Goal: Information Seeking & Learning: Learn about a topic

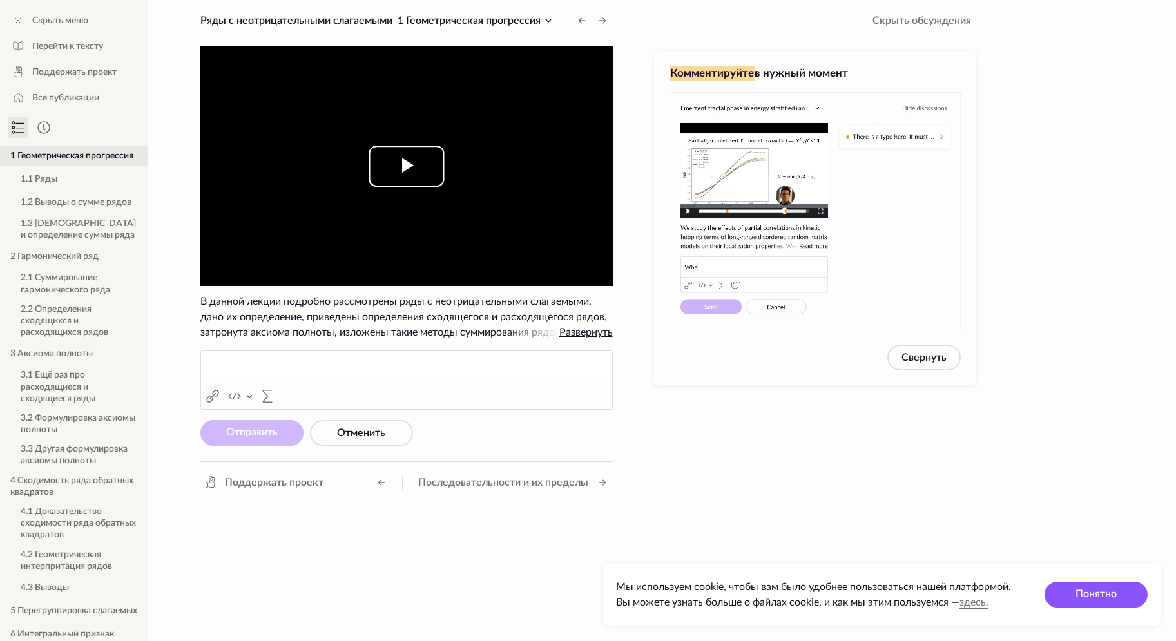
click at [407, 166] on span "Video Player" at bounding box center [407, 166] width 0 height 0
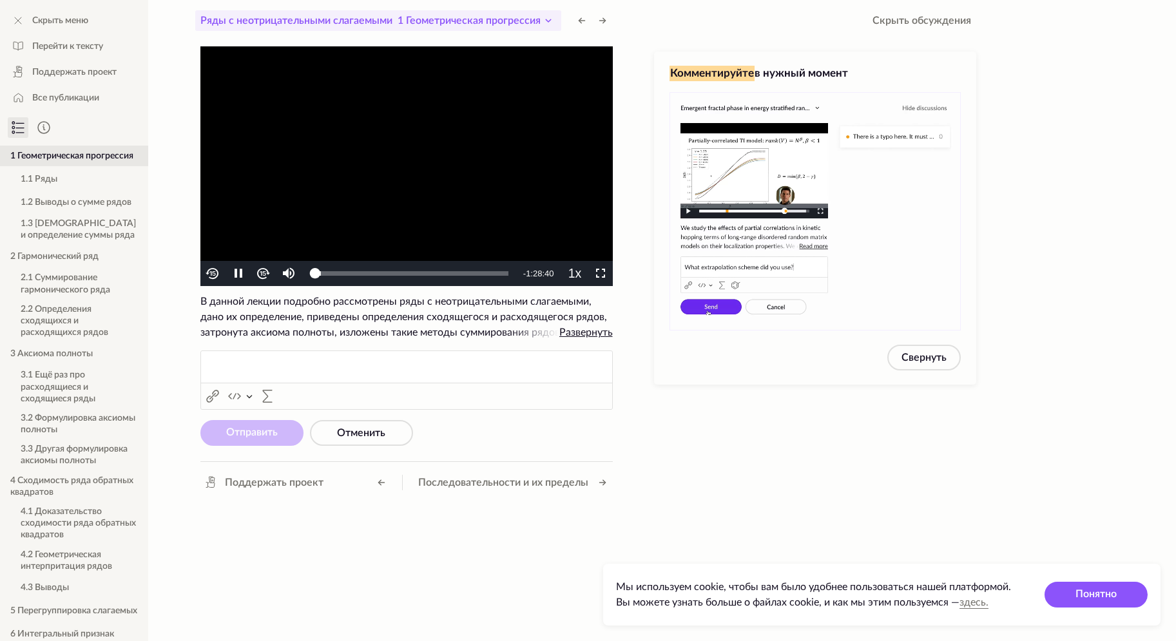
click at [540, 19] on span "1 Геометрическая прогрессия" at bounding box center [469, 20] width 143 height 10
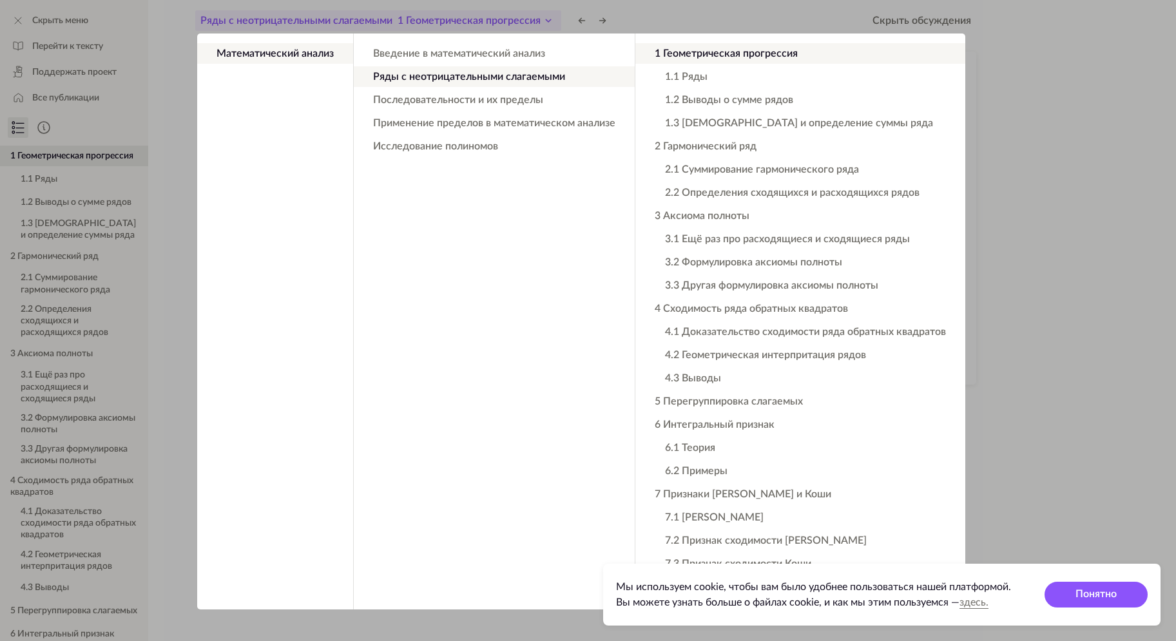
click at [540, 19] on app-backdrop at bounding box center [588, 320] width 1176 height 641
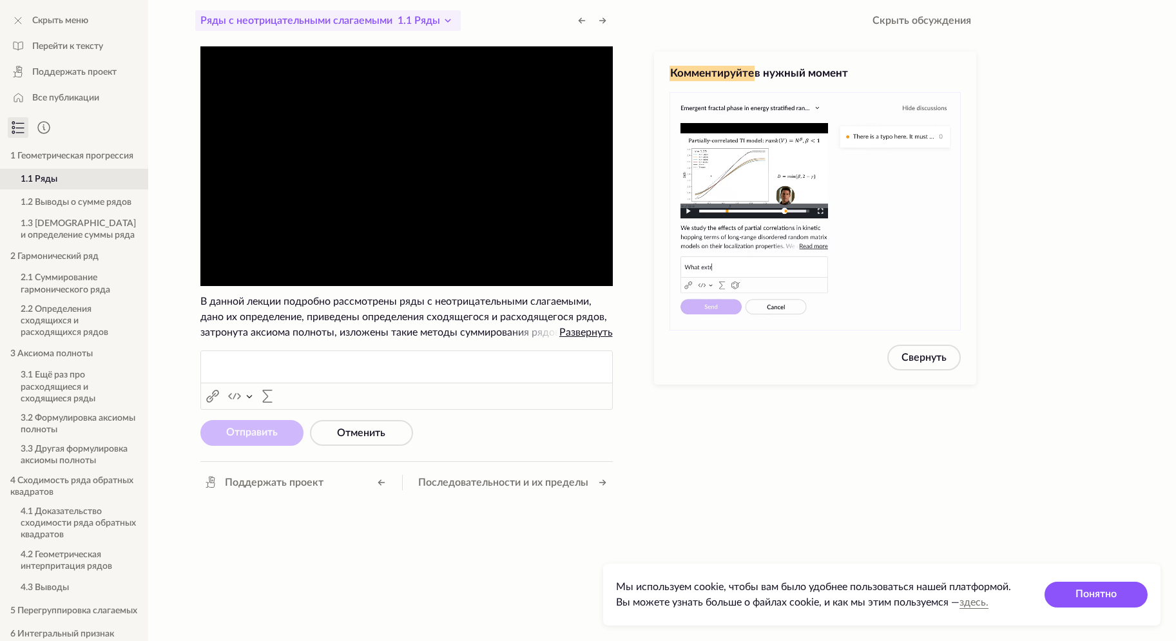
click at [445, 23] on icon at bounding box center [447, 20] width 15 height 15
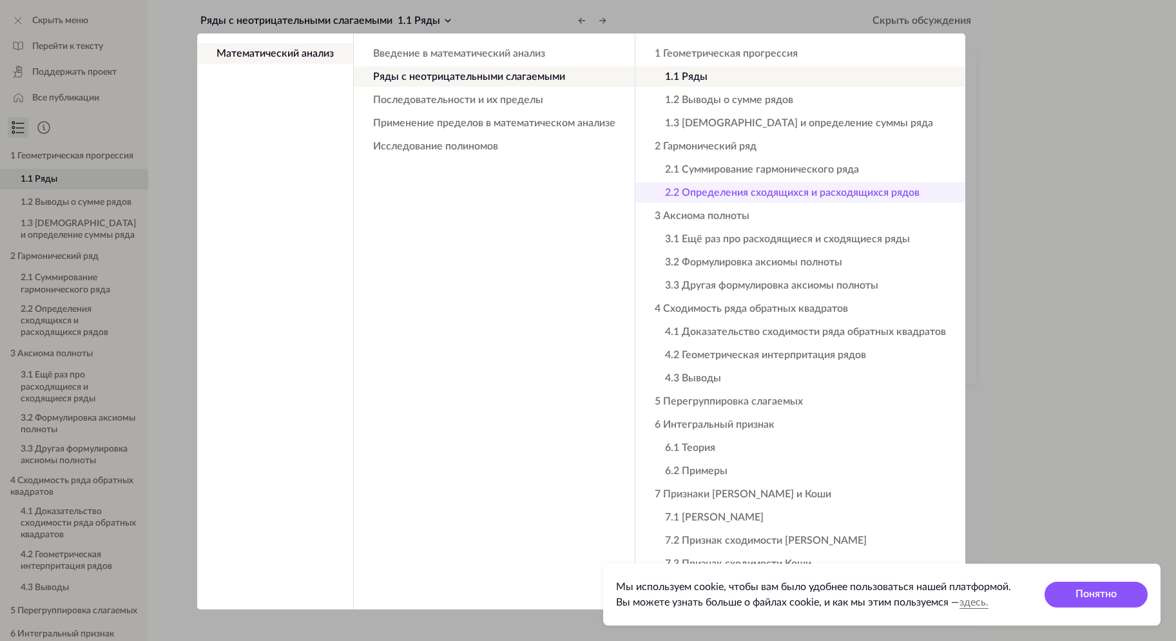
click at [711, 191] on button "2.2 Определения сходящихся и расходящихся рядов" at bounding box center [801, 192] width 330 height 21
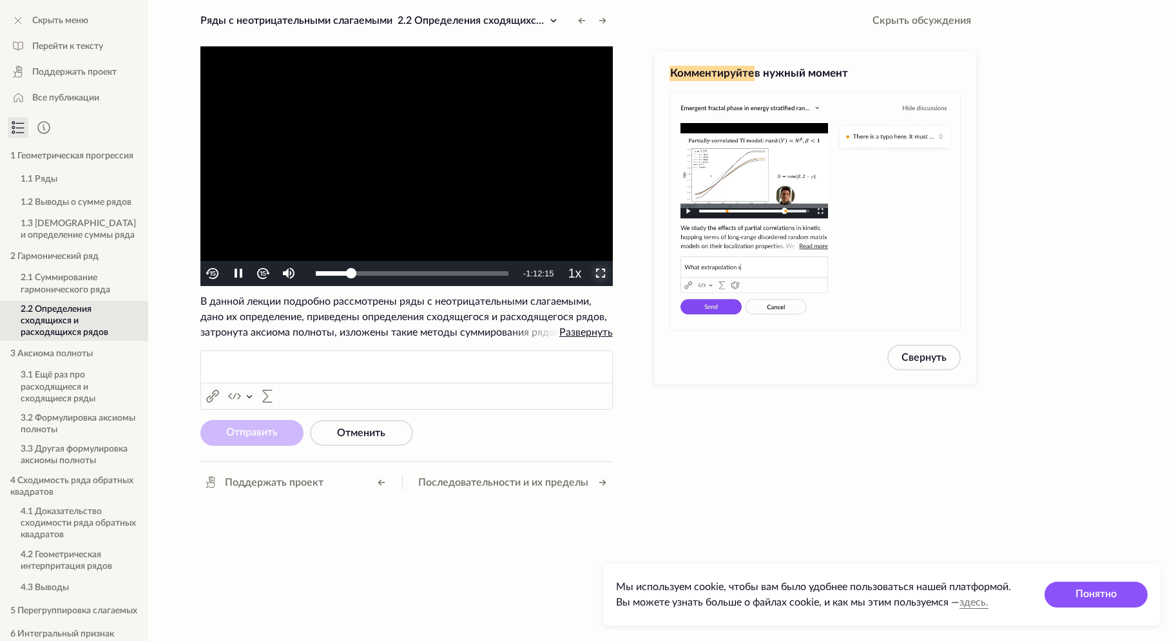
click at [600, 274] on span "Video Player" at bounding box center [600, 274] width 0 height 0
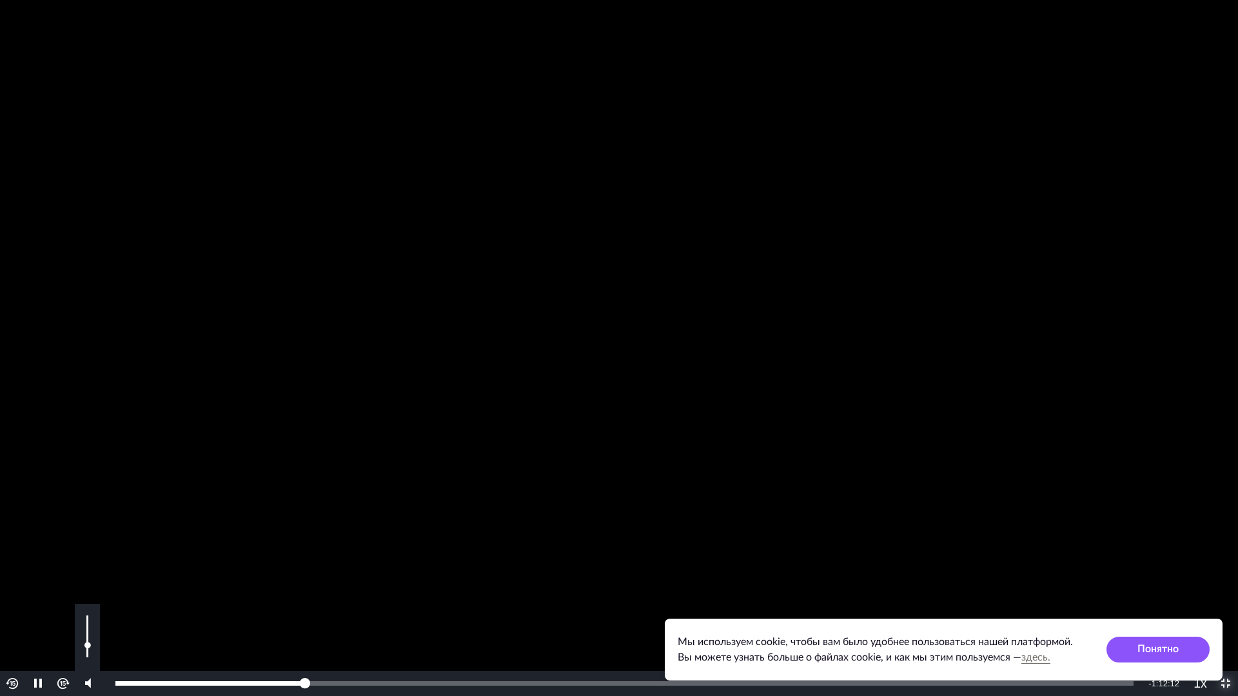
click at [88, 641] on div "Volume Level" at bounding box center [87, 652] width 3 height 12
click at [792, 271] on video "To view this video please enable JavaScript, and consider upgrading to a web br…" at bounding box center [619, 348] width 1238 height 696
click at [401, 641] on div "Loaded : 3.23% 0:24:49 0:16:35" at bounding box center [624, 683] width 1031 height 25
click at [592, 349] on video "To view this video please enable JavaScript, and consider upgrading to a web br…" at bounding box center [619, 348] width 1238 height 696
click at [520, 641] on div "0:35:13" at bounding box center [520, 683] width 1 height 5
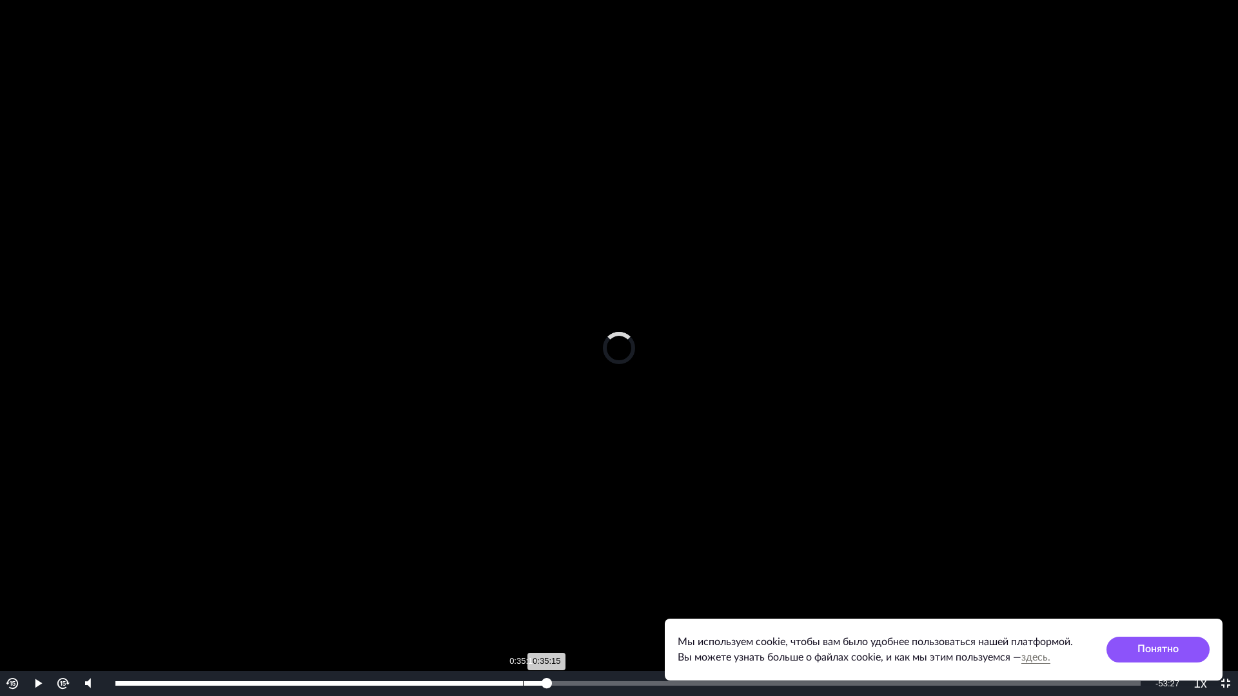
click at [523, 641] on div "0:35:15" at bounding box center [523, 683] width 1 height 5
click at [576, 641] on div "Loaded : 43.09% 0:39:43 0:35:15" at bounding box center [627, 683] width 1025 height 5
click at [675, 641] on div "Loaded : 43.09% 0:48:22 0:39:51" at bounding box center [627, 683] width 1025 height 5
click at [749, 641] on div "0:54:50" at bounding box center [749, 683] width 1 height 5
click at [953, 641] on div "Loaded : 55.64% 1:12:28 0:54:51" at bounding box center [628, 683] width 1038 height 25
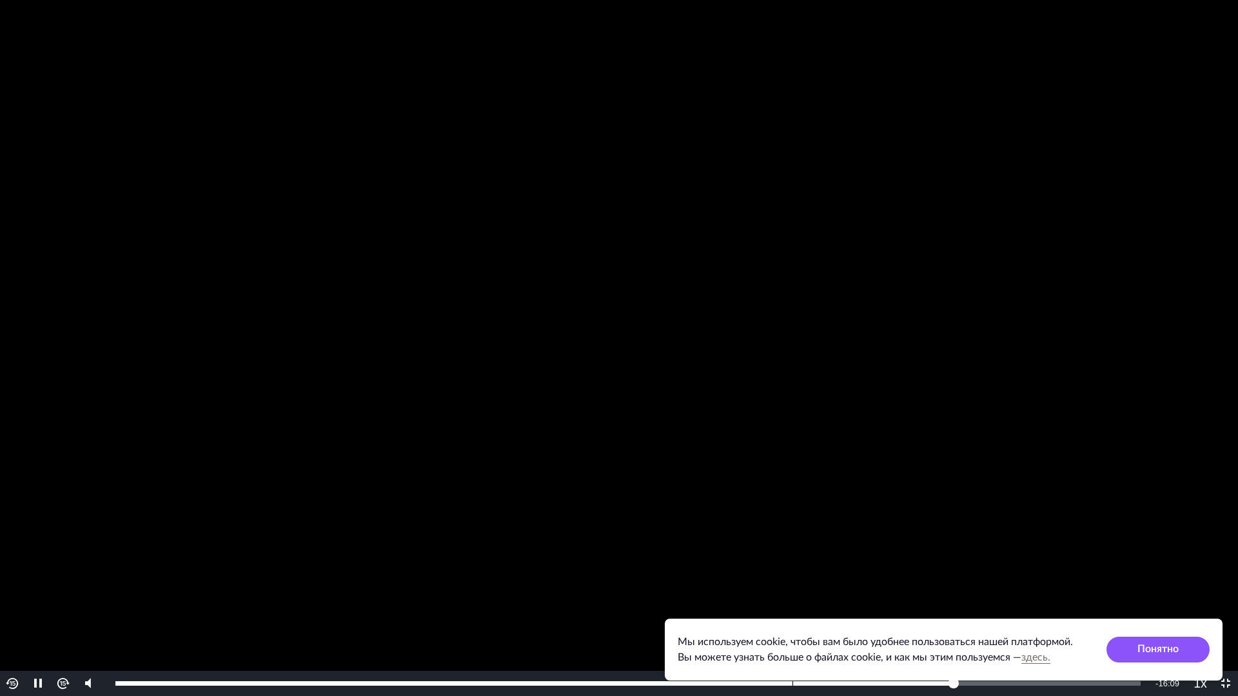
click at [792, 641] on div "1:12:33" at bounding box center [534, 683] width 839 height 5
click at [746, 641] on div "0:58:32" at bounding box center [453, 683] width 676 height 5
click at [729, 641] on div "0:54:35" at bounding box center [430, 683] width 631 height 5
click at [716, 641] on div "Loaded : 82.68% 0:51:59 0:53:07" at bounding box center [627, 683] width 1025 height 5
click at [1176, 582] on span "1.75x" at bounding box center [1204, 579] width 24 height 11
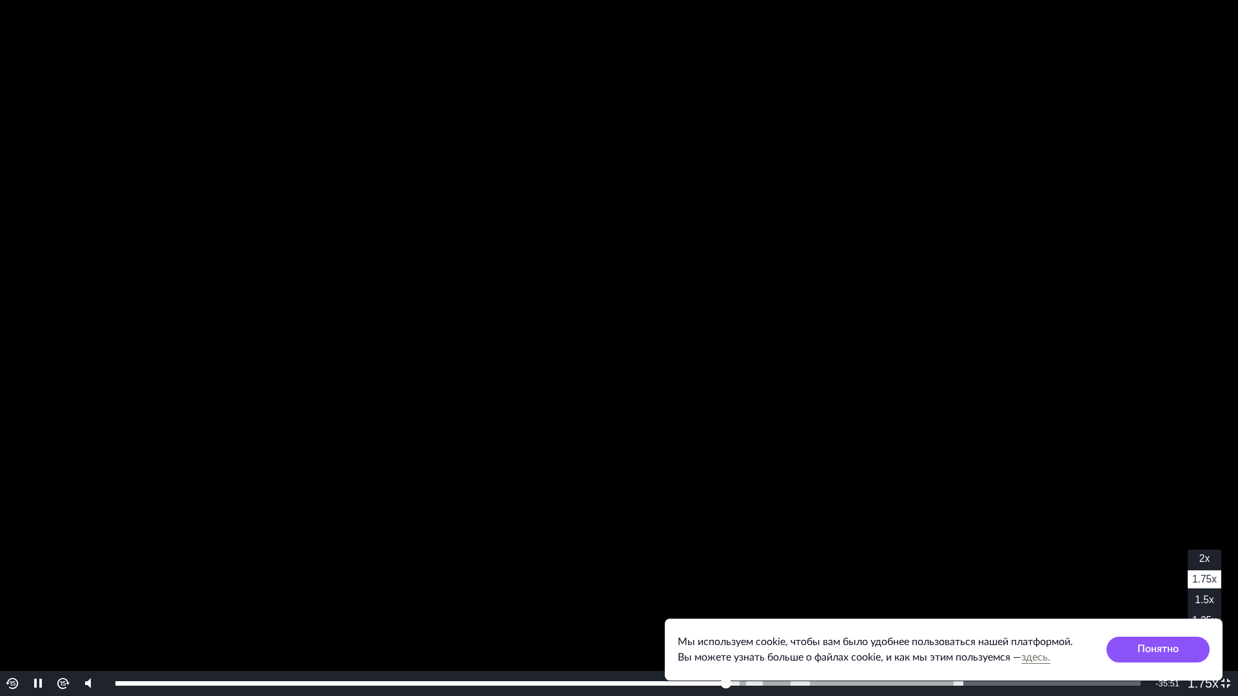
click at [1176, 619] on span "1.25x" at bounding box center [1204, 620] width 24 height 11
click at [940, 326] on video "To view this video please enable JavaScript, and consider upgrading to a web br…" at bounding box center [619, 348] width 1238 height 696
click at [915, 392] on video "To view this video please enable JavaScript, and consider upgrading to a web br…" at bounding box center [619, 348] width 1238 height 696
click at [895, 251] on video "To view this video please enable JavaScript, and consider upgrading to a web br…" at bounding box center [619, 348] width 1238 height 696
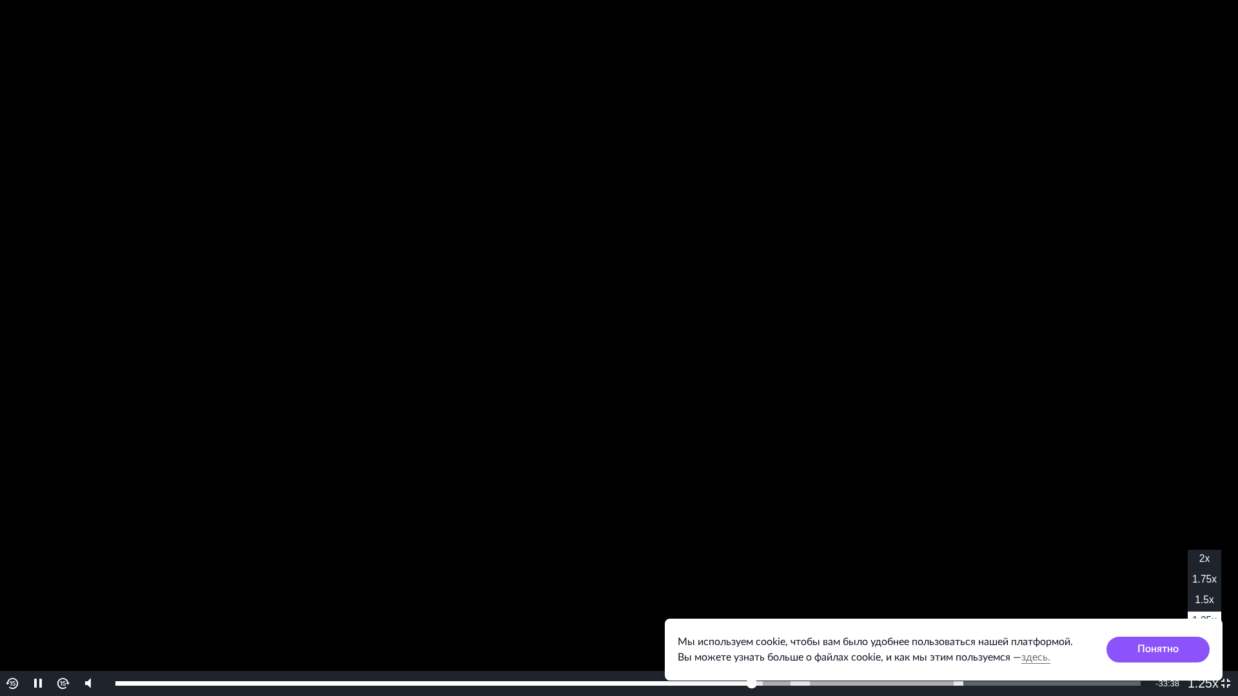
click at [1176, 581] on span "1.75x" at bounding box center [1204, 579] width 24 height 11
click at [1176, 600] on span "1.5x" at bounding box center [1203, 599] width 19 height 11
click at [939, 375] on video "To view this video please enable JavaScript, and consider upgrading to a web br…" at bounding box center [619, 348] width 1238 height 696
click at [1017, 343] on video "To view this video please enable JavaScript, and consider upgrading to a web br…" at bounding box center [619, 348] width 1238 height 696
click at [1176, 639] on li "1x" at bounding box center [1204, 641] width 34 height 18
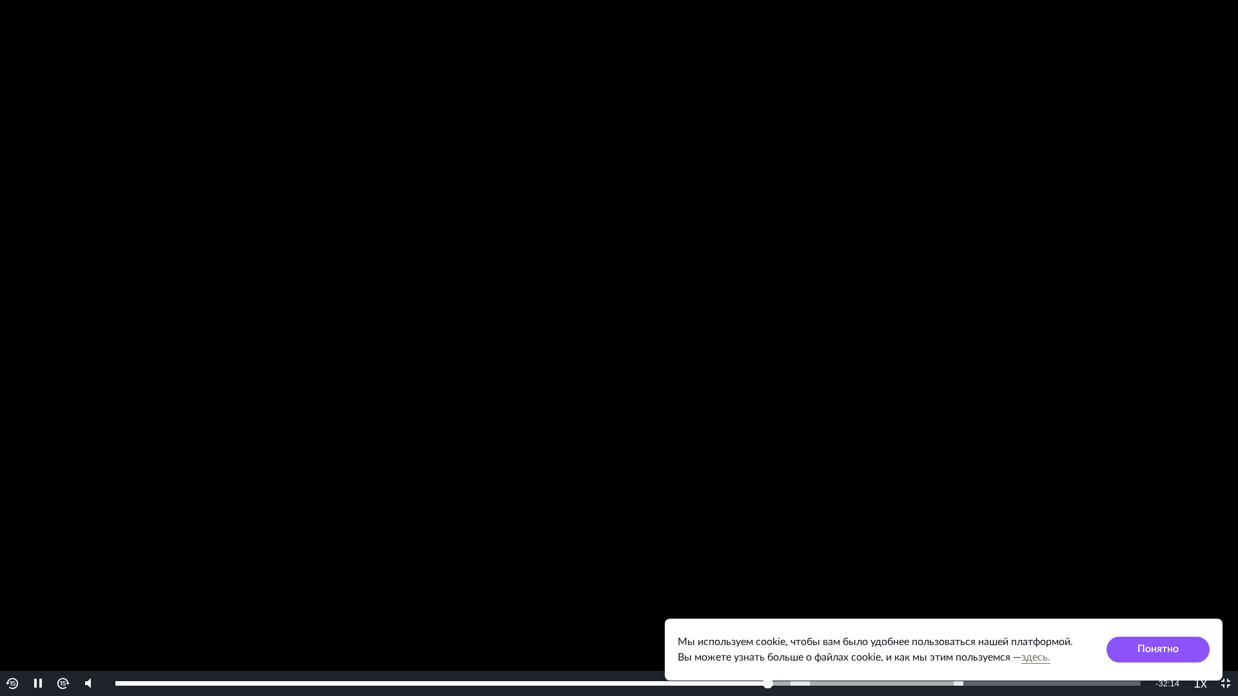
drag, startPoint x: 620, startPoint y: 300, endPoint x: 667, endPoint y: 297, distance: 46.5
click at [621, 299] on video "To view this video please enable JavaScript, and consider upgrading to a web br…" at bounding box center [619, 348] width 1238 height 696
click at [712, 297] on video "To view this video please enable JavaScript, and consider upgrading to a web br…" at bounding box center [619, 348] width 1238 height 696
click at [712, 296] on video "To view this video please enable JavaScript, and consider upgrading to a web br…" at bounding box center [619, 348] width 1238 height 696
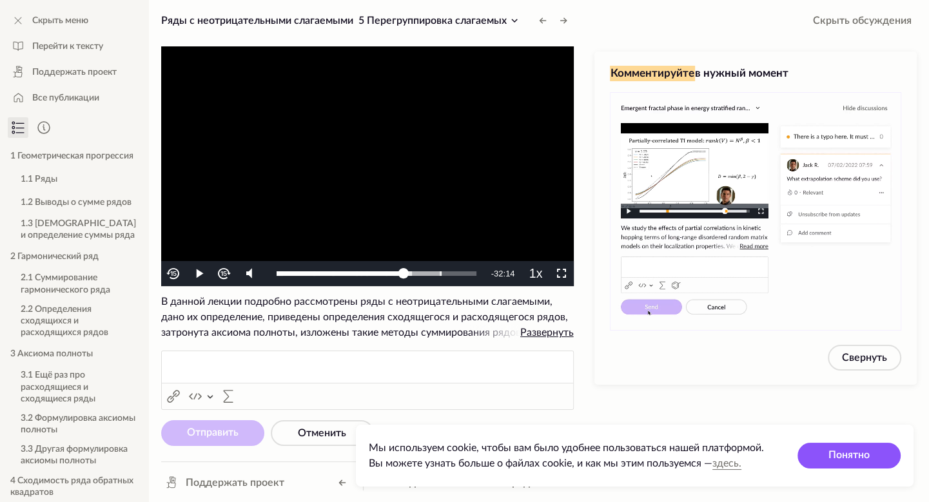
click at [373, 192] on video "To view this video please enable JavaScript, and consider upgrading to a web br…" at bounding box center [367, 166] width 413 height 240
click at [470, 150] on video "To view this video please enable JavaScript, and consider upgrading to a web br…" at bounding box center [367, 166] width 413 height 240
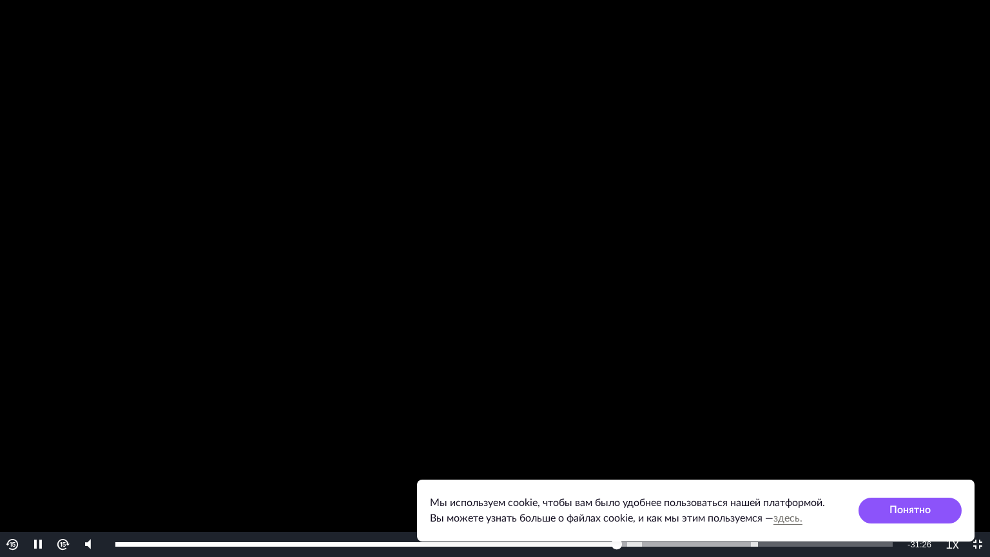
click at [871, 190] on video "To view this video please enable JavaScript, and consider upgrading to a web br…" at bounding box center [495, 278] width 990 height 557
click at [650, 264] on video "To view this video please enable JavaScript, and consider upgrading to a web br…" at bounding box center [495, 278] width 990 height 557
click at [89, 479] on div "Video Player" at bounding box center [87, 498] width 25 height 67
click at [85, 478] on div "Video Player" at bounding box center [87, 498] width 25 height 67
click at [86, 479] on div "Volume Level" at bounding box center [87, 497] width 3 height 42
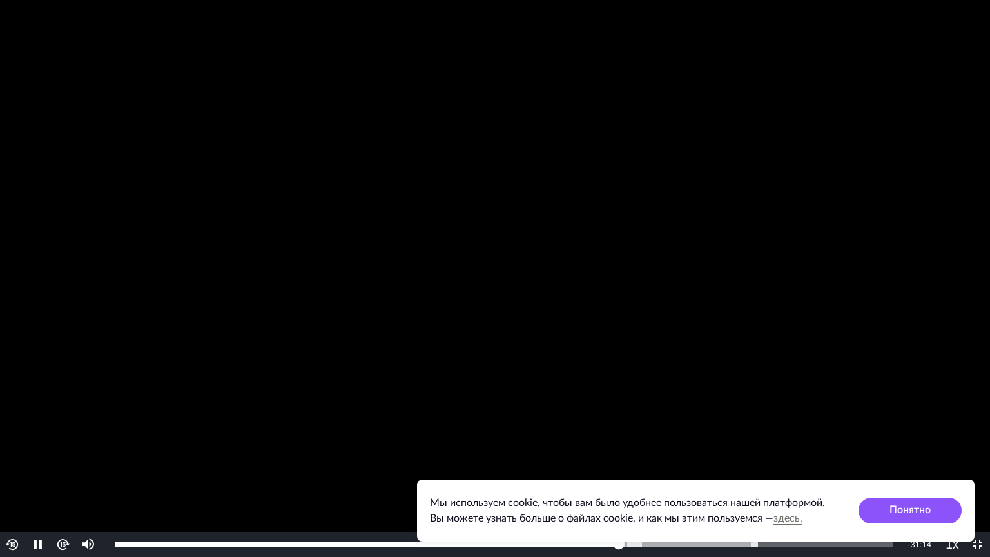
click at [585, 305] on video "To view this video please enable JavaScript, and consider upgrading to a web br…" at bounding box center [495, 278] width 990 height 557
click at [908, 202] on video "To view this video please enable JavaScript, and consider upgrading to a web br…" at bounding box center [495, 278] width 990 height 557
click at [767, 199] on video "To view this video please enable JavaScript, and consider upgrading to a web br…" at bounding box center [495, 278] width 990 height 557
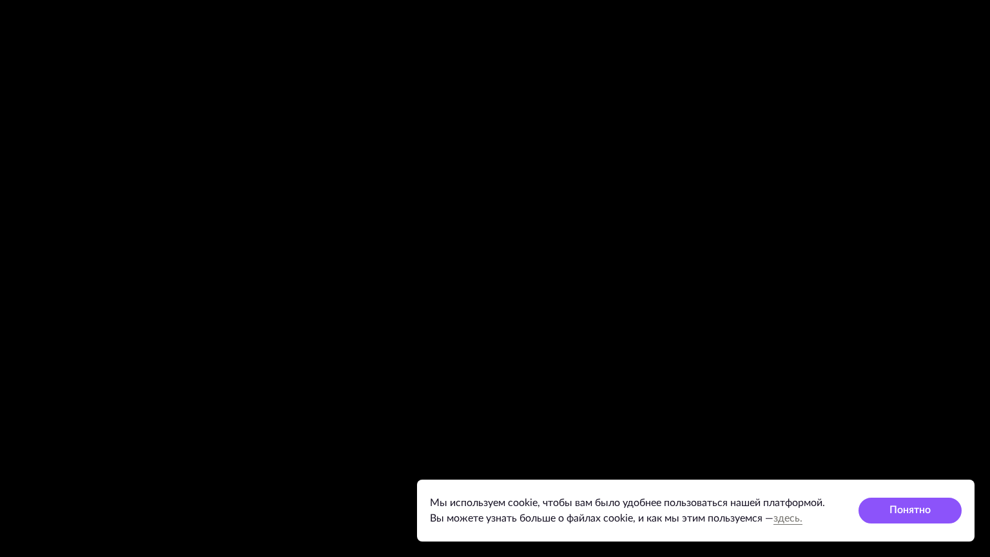
click at [728, 262] on video "To view this video please enable JavaScript, and consider upgrading to a web br…" at bounding box center [495, 278] width 990 height 557
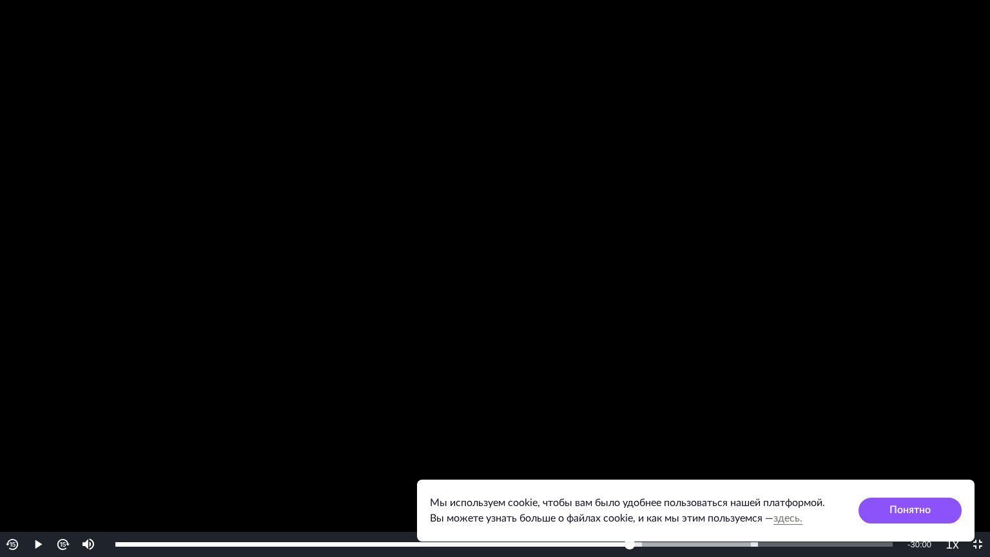
click at [728, 262] on video "To view this video please enable JavaScript, and consider upgrading to a web br…" at bounding box center [495, 278] width 990 height 557
click at [950, 545] on button "Playback Rate" at bounding box center [952, 544] width 25 height 25
click at [741, 398] on video "To view this video please enable JavaScript, and consider upgrading to a web br…" at bounding box center [495, 278] width 990 height 557
click at [819, 322] on video "To view this video please enable JavaScript, and consider upgrading to a web br…" at bounding box center [495, 278] width 990 height 557
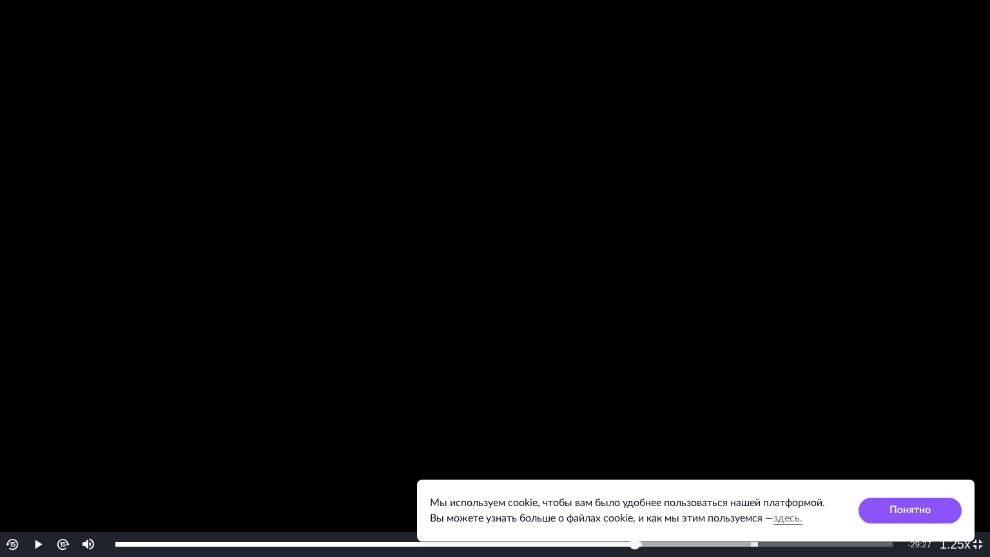
click at [819, 322] on video "To view this video please enable JavaScript, and consider upgrading to a web br…" at bounding box center [495, 278] width 990 height 557
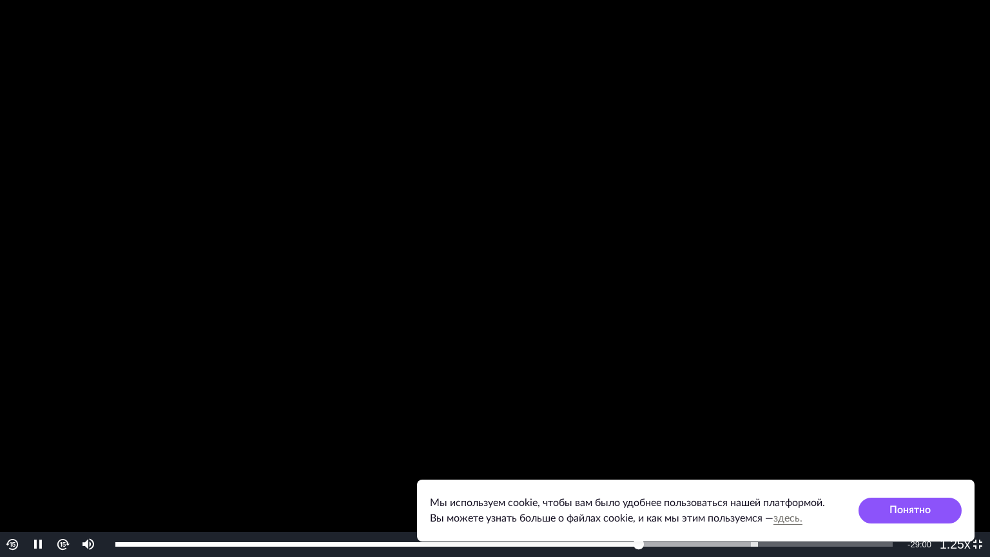
click at [842, 276] on video "To view this video please enable JavaScript, and consider upgrading to a web br…" at bounding box center [495, 278] width 990 height 557
click at [841, 181] on video "To view this video please enable JavaScript, and consider upgrading to a web br…" at bounding box center [495, 278] width 990 height 557
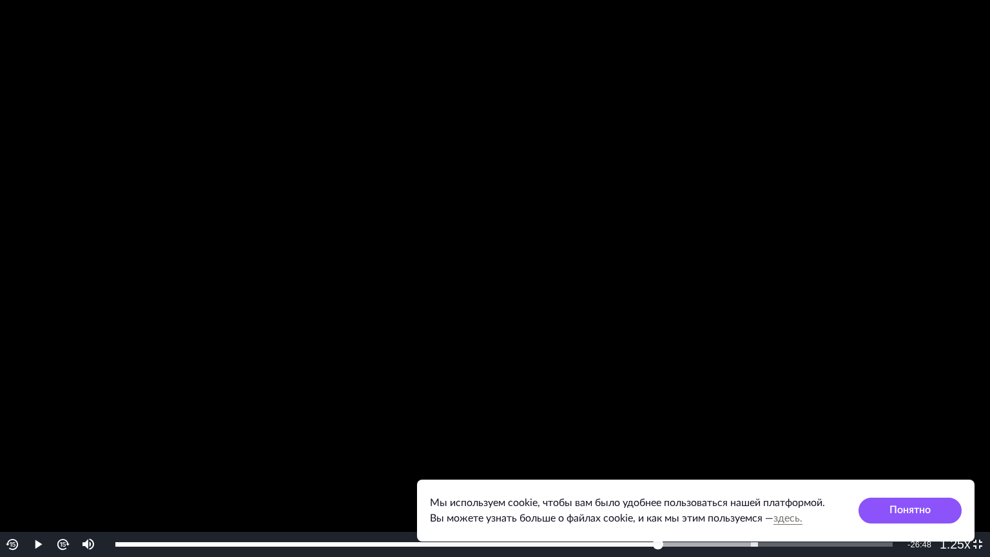
click at [841, 181] on video "To view this video please enable JavaScript, and consider upgrading to a web br…" at bounding box center [495, 278] width 990 height 557
click at [748, 213] on video "To view this video please enable JavaScript, and consider upgrading to a web br…" at bounding box center [495, 278] width 990 height 557
click at [765, 186] on video "To view this video please enable JavaScript, and consider upgrading to a web br…" at bounding box center [495, 278] width 990 height 557
click at [132, 367] on video "To view this video please enable JavaScript, and consider upgrading to a web br…" at bounding box center [495, 278] width 990 height 557
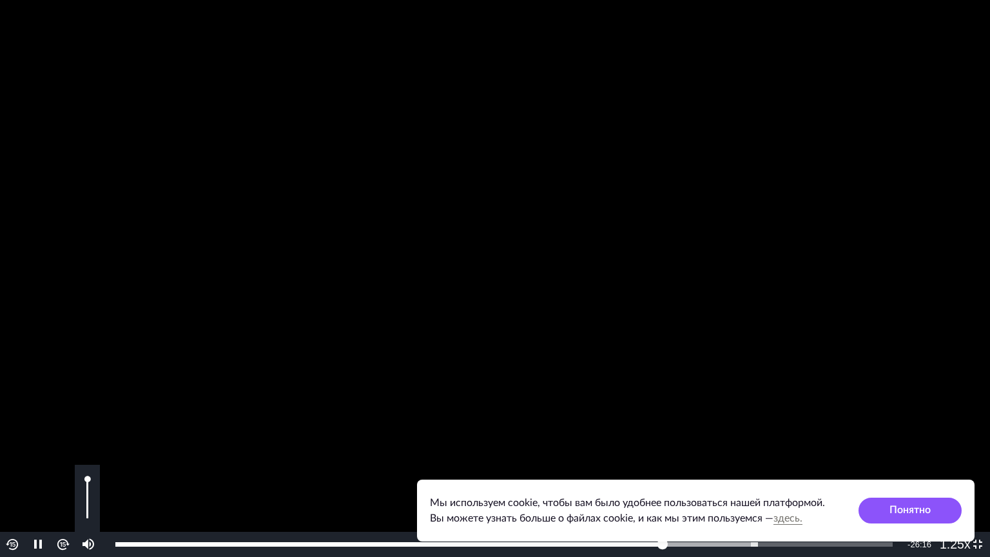
click at [85, 496] on div "Video Player" at bounding box center [87, 498] width 25 height 67
click at [88, 496] on div "Volume Level" at bounding box center [87, 499] width 3 height 39
drag, startPoint x: 88, startPoint y: 496, endPoint x: 88, endPoint y: 509, distance: 13.6
click at [88, 509] on div "Volume Level" at bounding box center [87, 513] width 3 height 9
click at [75, 308] on video "To view this video please enable JavaScript, and consider upgrading to a web br…" at bounding box center [495, 278] width 990 height 557
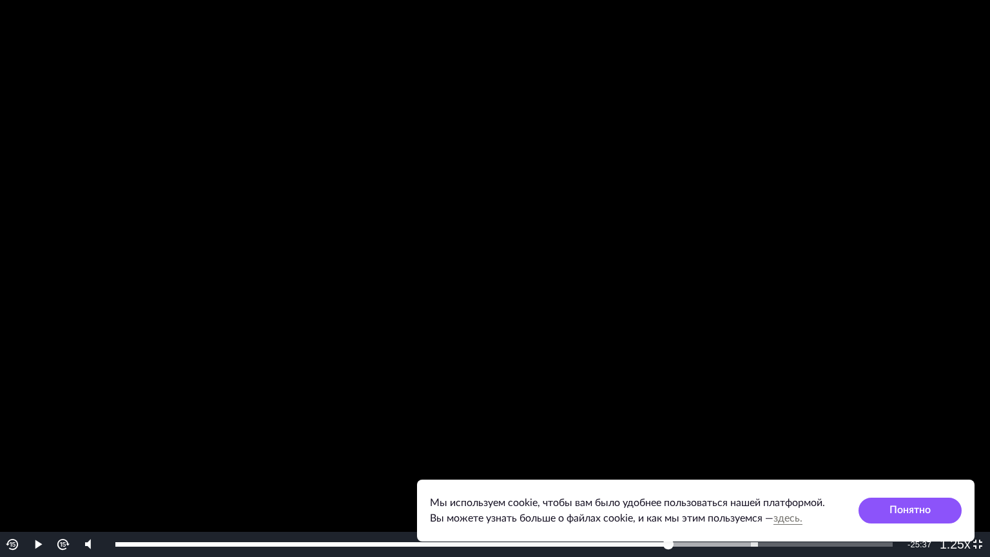
click at [75, 308] on video "To view this video please enable JavaScript, and consider upgrading to a web br…" at bounding box center [495, 278] width 990 height 557
click at [55, 290] on video "To view this video please enable JavaScript, and consider upgrading to a web br…" at bounding box center [495, 278] width 990 height 557
click at [88, 283] on video "To view this video please enable JavaScript, and consider upgrading to a web br…" at bounding box center [495, 278] width 990 height 557
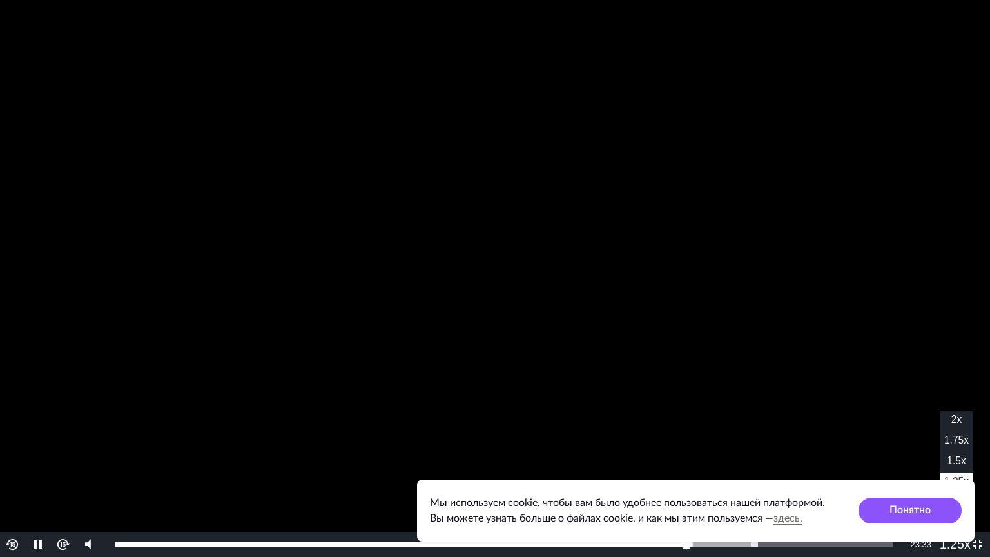
click at [959, 463] on span "1.5x" at bounding box center [956, 460] width 19 height 11
click at [701, 264] on video "To view this video please enable JavaScript, and consider upgrading to a web br…" at bounding box center [495, 278] width 990 height 557
click at [592, 302] on video "To view this video please enable JavaScript, and consider upgrading to a web br…" at bounding box center [495, 278] width 990 height 557
click at [739, 268] on video "To view this video please enable JavaScript, and consider upgrading to a web br…" at bounding box center [495, 278] width 990 height 557
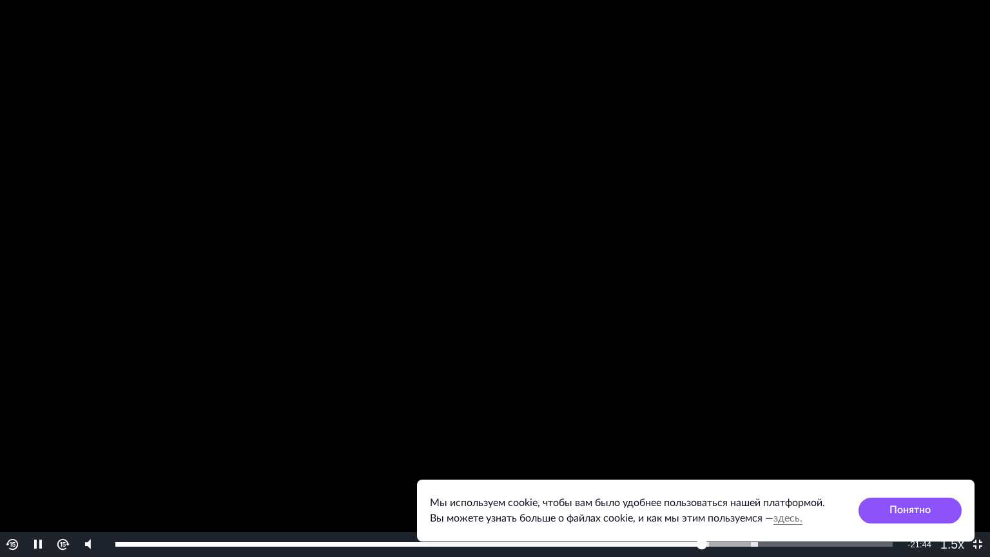
click at [570, 322] on video "To view this video please enable JavaScript, and consider upgrading to a web br…" at bounding box center [495, 278] width 990 height 557
click at [866, 274] on video "To view this video please enable JavaScript, and consider upgrading to a web br…" at bounding box center [495, 278] width 990 height 557
click at [819, 280] on video "To view this video please enable JavaScript, and consider upgrading to a web br…" at bounding box center [495, 278] width 990 height 557
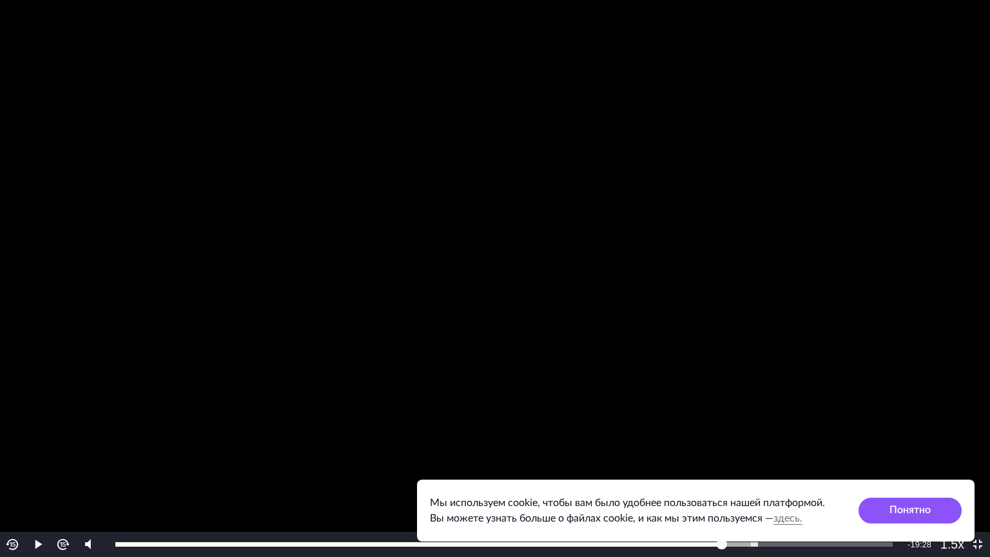
click at [819, 280] on video "To view this video please enable JavaScript, and consider upgrading to a web br…" at bounding box center [495, 278] width 990 height 557
click at [953, 476] on span "1.25x" at bounding box center [956, 481] width 24 height 11
click at [873, 323] on video "To view this video please enable JavaScript, and consider upgrading to a web br…" at bounding box center [495, 278] width 990 height 557
click at [899, 333] on video "To view this video please enable JavaScript, and consider upgrading to a web br…" at bounding box center [495, 278] width 990 height 557
click at [945, 277] on video "To view this video please enable JavaScript, and consider upgrading to a web br…" at bounding box center [495, 278] width 990 height 557
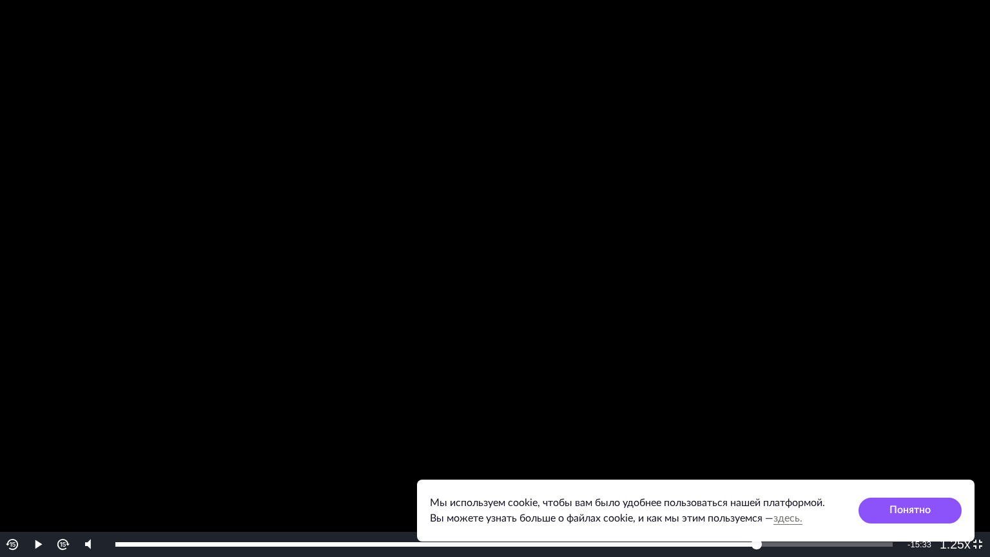
click at [817, 300] on video "To view this video please enable JavaScript, and consider upgrading to a web br…" at bounding box center [495, 278] width 990 height 557
click at [879, 267] on video "To view this video please enable JavaScript, and consider upgrading to a web br…" at bounding box center [495, 278] width 990 height 557
click at [857, 274] on video "To view this video please enable JavaScript, and consider upgrading to a web br…" at bounding box center [495, 278] width 990 height 557
click at [913, 272] on video "To view this video please enable JavaScript, and consider upgrading to a web br…" at bounding box center [495, 278] width 990 height 557
click at [851, 260] on video "To view this video please enable JavaScript, and consider upgrading to a web br…" at bounding box center [495, 278] width 990 height 557
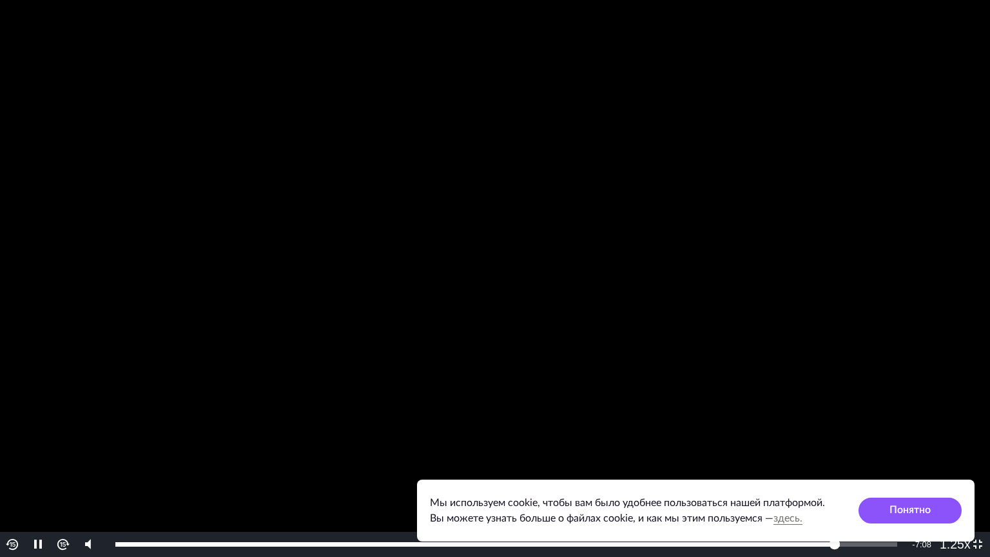
click at [919, 260] on video "To view this video please enable JavaScript, and consider upgrading to a web br…" at bounding box center [495, 278] width 990 height 557
click at [927, 256] on video "To view this video please enable JavaScript, and consider upgrading to a web br…" at bounding box center [495, 278] width 990 height 557
click at [860, 241] on video "To view this video please enable JavaScript, and consider upgrading to a web br…" at bounding box center [495, 278] width 990 height 557
click at [824, 255] on video "To view this video please enable JavaScript, and consider upgrading to a web br…" at bounding box center [495, 278] width 990 height 557
click at [930, 235] on video "To view this video please enable JavaScript, and consider upgrading to a web br…" at bounding box center [495, 278] width 990 height 557
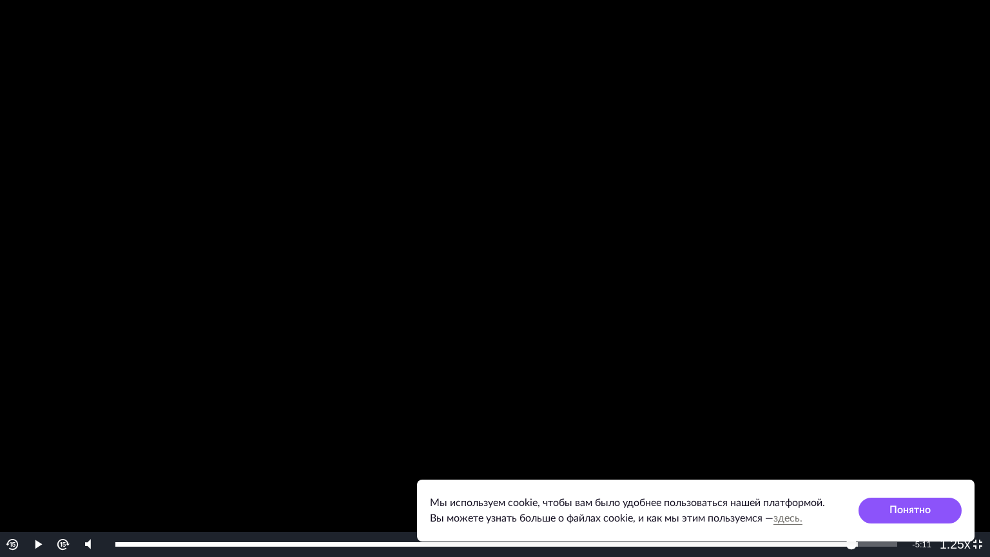
click at [723, 242] on video "To view this video please enable JavaScript, and consider upgrading to a web br…" at bounding box center [495, 278] width 990 height 557
click at [623, 240] on video "To view this video please enable JavaScript, and consider upgrading to a web br…" at bounding box center [495, 278] width 990 height 557
click at [768, 217] on video "To view this video please enable JavaScript, and consider upgrading to a web br…" at bounding box center [495, 278] width 990 height 557
click at [852, 72] on video "To view this video please enable JavaScript, and consider upgrading to a web br…" at bounding box center [495, 278] width 990 height 557
click at [699, 71] on video "To view this video please enable JavaScript, and consider upgrading to a web br…" at bounding box center [495, 278] width 990 height 557
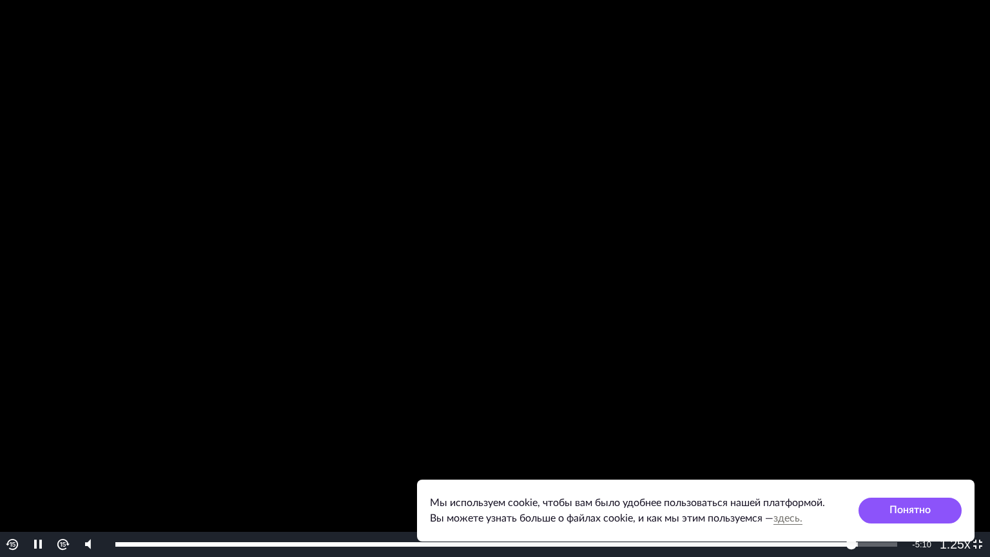
click at [556, 155] on video "To view this video please enable JavaScript, and consider upgrading to a web br…" at bounding box center [495, 278] width 990 height 557
click at [945, 224] on video "To view this video please enable JavaScript, and consider upgrading to a web br…" at bounding box center [495, 278] width 990 height 557
click at [870, 233] on video "To view this video please enable JavaScript, and consider upgrading to a web br…" at bounding box center [495, 278] width 990 height 557
click at [846, 199] on video "To view this video please enable JavaScript, and consider upgrading to a web br…" at bounding box center [495, 278] width 990 height 557
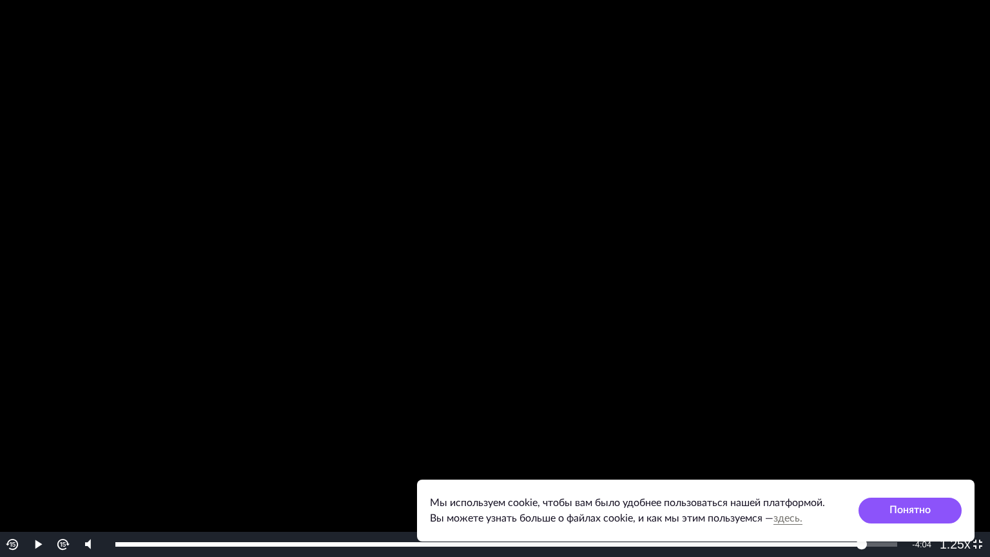
click at [846, 199] on video "To view this video please enable JavaScript, and consider upgrading to a web br…" at bounding box center [495, 278] width 990 height 557
click at [867, 292] on video "To view this video please enable JavaScript, and consider upgrading to a web br…" at bounding box center [495, 278] width 990 height 557
click at [598, 380] on video "To view this video please enable JavaScript, and consider upgrading to a web br…" at bounding box center [495, 278] width 990 height 557
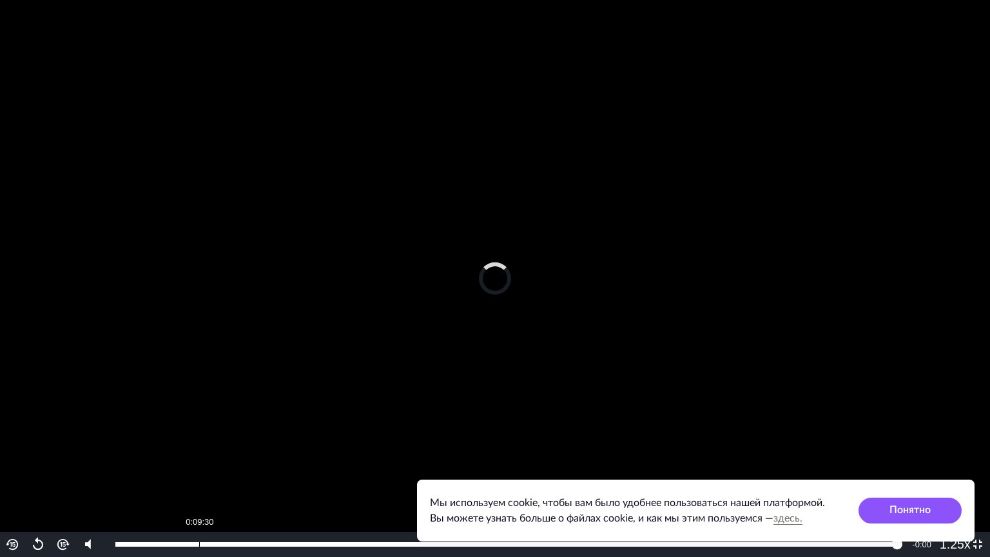
click at [200, 538] on div "Loaded : 100.00% 0:09:30 1:28:42" at bounding box center [506, 544] width 795 height 25
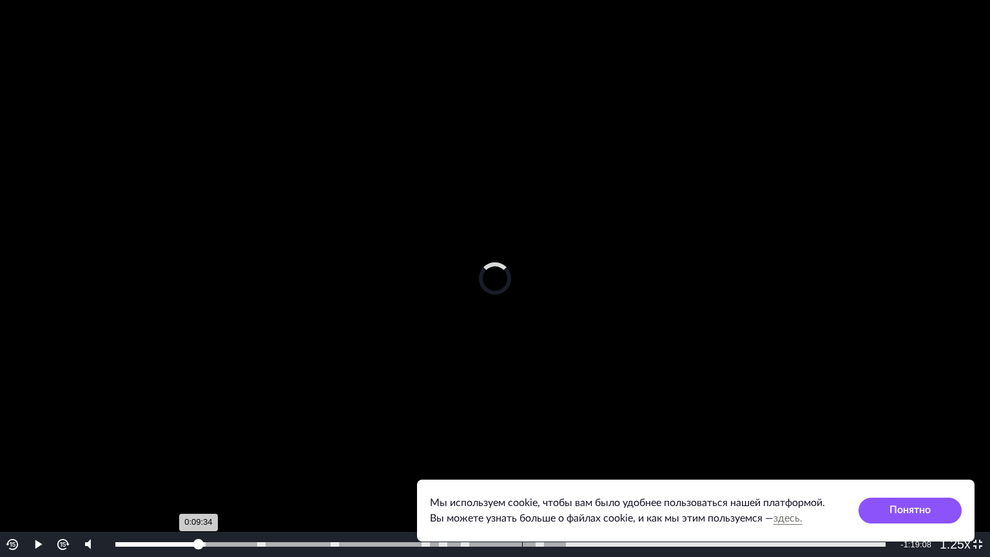
click at [522, 543] on div "0:46:50" at bounding box center [522, 544] width 1 height 5
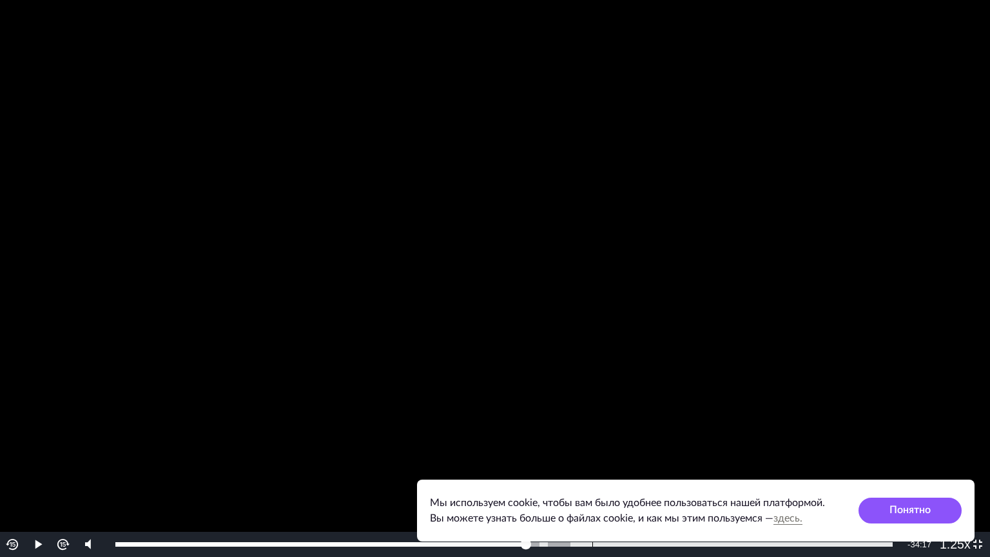
click at [592, 541] on div "Loaded : 100.00% 0:54:25 0:46:50" at bounding box center [504, 544] width 790 height 25
click at [682, 541] on div "Loaded : 100.00% 1:04:39 0:54:25" at bounding box center [504, 544] width 790 height 25
click at [761, 543] on div "1:13:37" at bounding box center [761, 544] width 1 height 5
click at [687, 363] on video "To view this video please enable JavaScript, and consider upgrading to a web br…" at bounding box center [495, 278] width 990 height 557
click at [795, 542] on div "Loaded : 100.00% 1:17:35 1:13:44" at bounding box center [504, 544] width 790 height 25
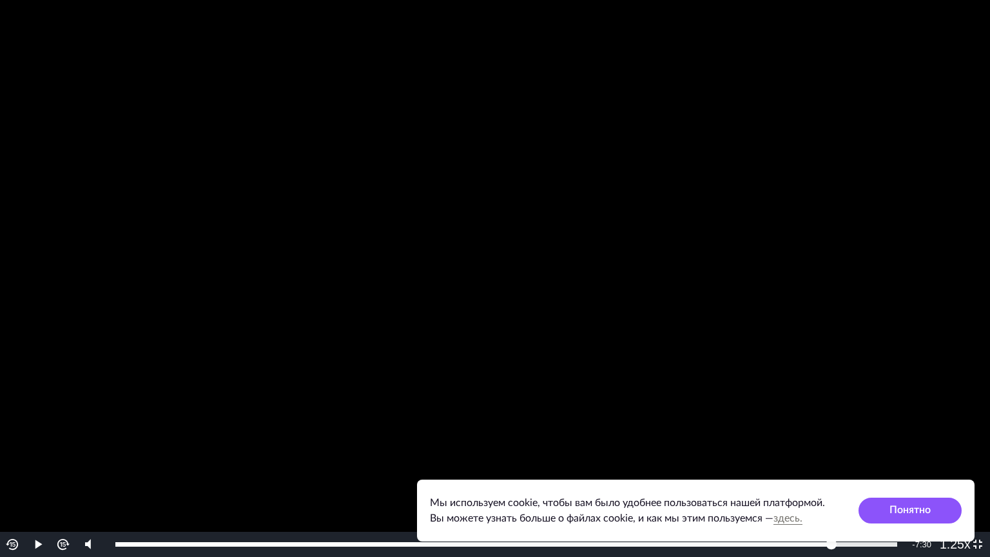
click at [828, 541] on div "Loaded : 100.00% 1:21:12 1:21:12" at bounding box center [506, 544] width 795 height 25
click at [820, 541] on div "Loaded : 100.00% 1:19:55 1:21:14" at bounding box center [506, 544] width 795 height 25
click at [910, 180] on video "To view this video please enable JavaScript, and consider upgrading to a web br…" at bounding box center [495, 278] width 990 height 557
click at [821, 231] on video "To view this video please enable JavaScript, and consider upgrading to a web br…" at bounding box center [495, 278] width 990 height 557
click at [890, 236] on video "To view this video please enable JavaScript, and consider upgrading to a web br…" at bounding box center [495, 278] width 990 height 557
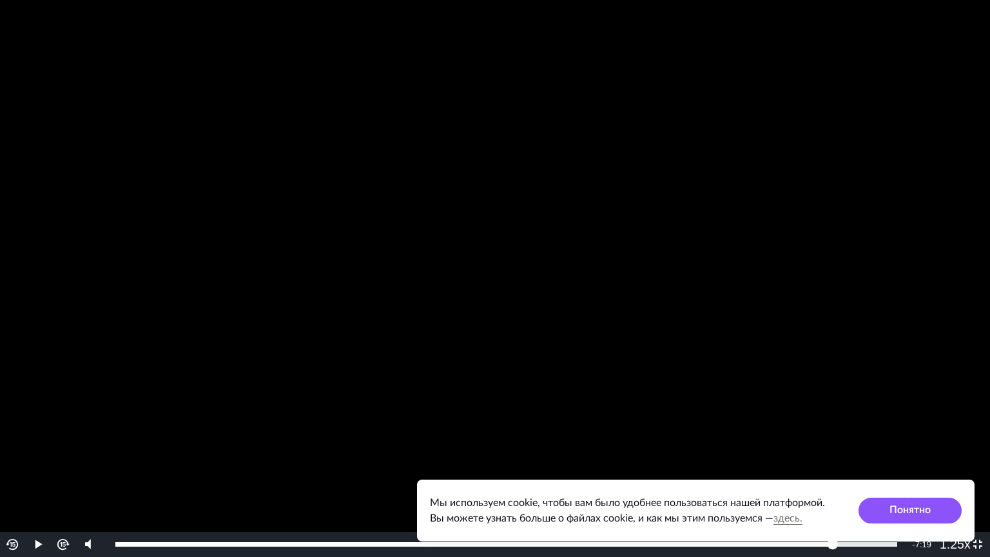
click at [753, 251] on video "To view this video please enable JavaScript, and consider upgrading to a web br…" at bounding box center [495, 278] width 990 height 557
click at [862, 246] on video "To view this video please enable JavaScript, and consider upgrading to a web br…" at bounding box center [495, 278] width 990 height 557
click at [837, 222] on video "To view this video please enable JavaScript, and consider upgrading to a web br…" at bounding box center [495, 278] width 990 height 557
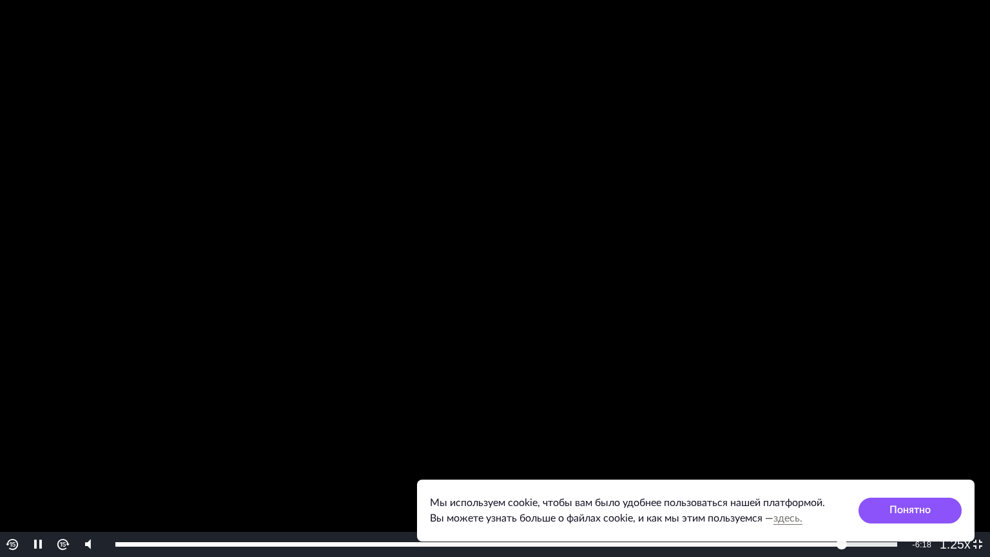
click at [837, 222] on video "To view this video please enable JavaScript, and consider upgrading to a web br…" at bounding box center [495, 278] width 990 height 557
click at [831, 200] on video "To view this video please enable JavaScript, and consider upgrading to a web br…" at bounding box center [495, 278] width 990 height 557
click at [904, 200] on video "To view this video please enable JavaScript, and consider upgrading to a web br…" at bounding box center [495, 278] width 990 height 557
click at [879, 255] on video "To view this video please enable JavaScript, and consider upgrading to a web br…" at bounding box center [495, 278] width 990 height 557
click at [906, 251] on video "To view this video please enable JavaScript, and consider upgrading to a web br…" at bounding box center [495, 278] width 990 height 557
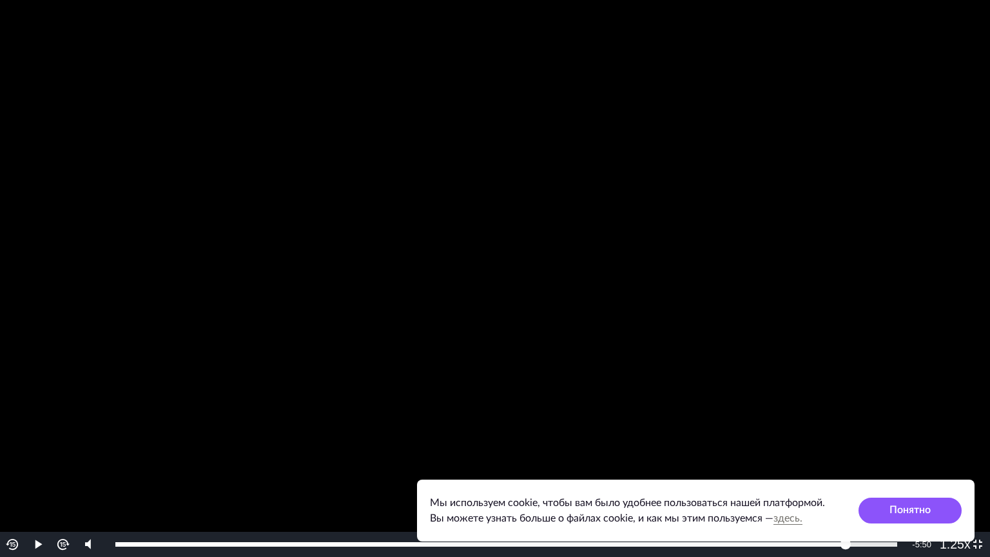
click at [906, 251] on video "To view this video please enable JavaScript, and consider upgrading to a web br…" at bounding box center [495, 278] width 990 height 557
click at [906, 233] on video "To view this video please enable JavaScript, and consider upgrading to a web br…" at bounding box center [495, 278] width 990 height 557
click at [837, 190] on video "To view this video please enable JavaScript, and consider upgrading to a web br…" at bounding box center [495, 278] width 990 height 557
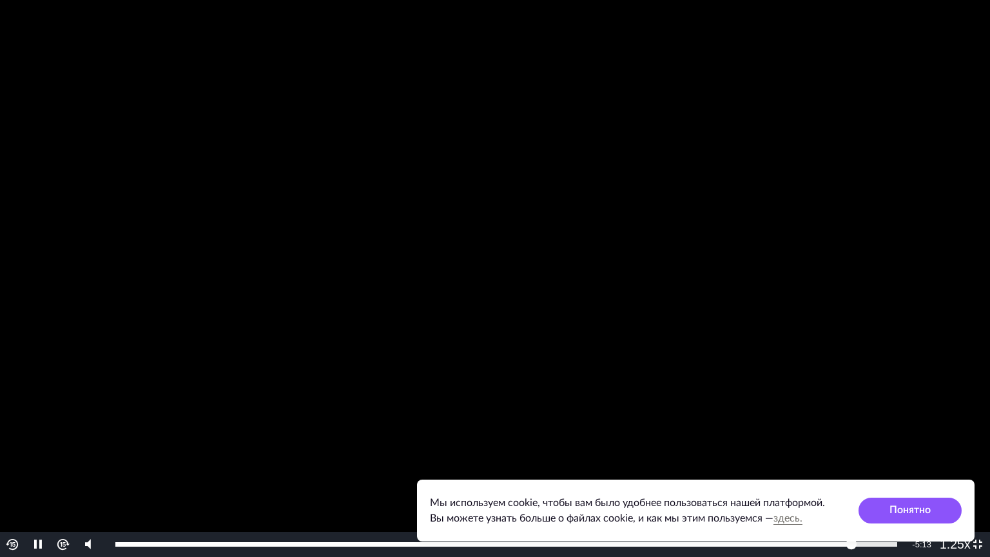
click at [837, 190] on video "To view this video please enable JavaScript, and consider upgrading to a web br…" at bounding box center [495, 278] width 990 height 557
click at [819, 182] on video "To view this video please enable JavaScript, and consider upgrading to a web br…" at bounding box center [495, 278] width 990 height 557
click at [815, 195] on video "To view this video please enable JavaScript, and consider upgrading to a web br…" at bounding box center [495, 278] width 990 height 557
click at [819, 214] on video "To view this video please enable JavaScript, and consider upgrading to a web br…" at bounding box center [495, 278] width 990 height 557
click at [765, 197] on video "To view this video please enable JavaScript, and consider upgrading to a web br…" at bounding box center [495, 278] width 990 height 557
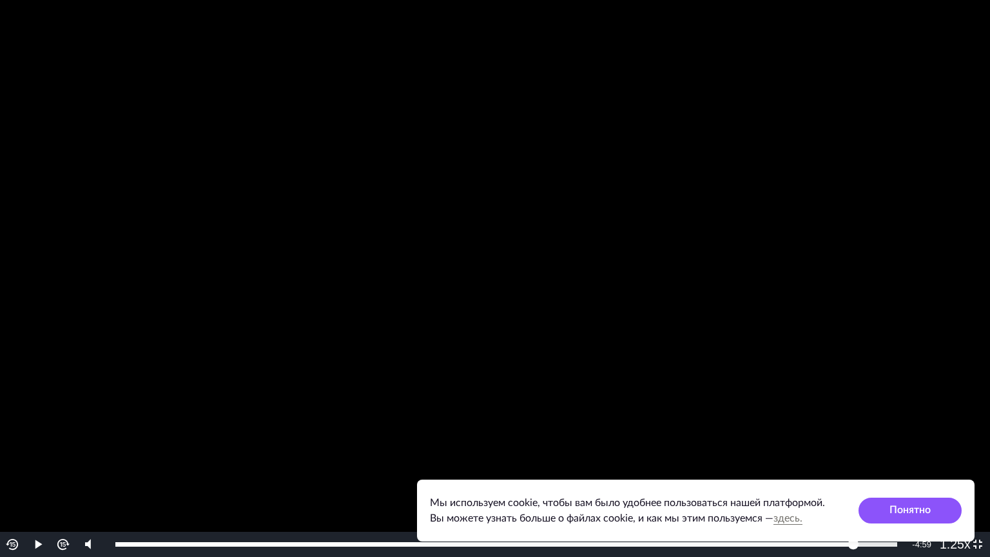
click at [823, 213] on video "To view this video please enable JavaScript, and consider upgrading to a web br…" at bounding box center [495, 278] width 990 height 557
click at [957, 204] on video "To view this video please enable JavaScript, and consider upgrading to a web br…" at bounding box center [495, 278] width 990 height 557
click at [853, 175] on video "To view this video please enable JavaScript, and consider upgrading to a web br…" at bounding box center [495, 278] width 990 height 557
click at [620, 199] on video "To view this video please enable JavaScript, and consider upgrading to a web br…" at bounding box center [495, 278] width 990 height 557
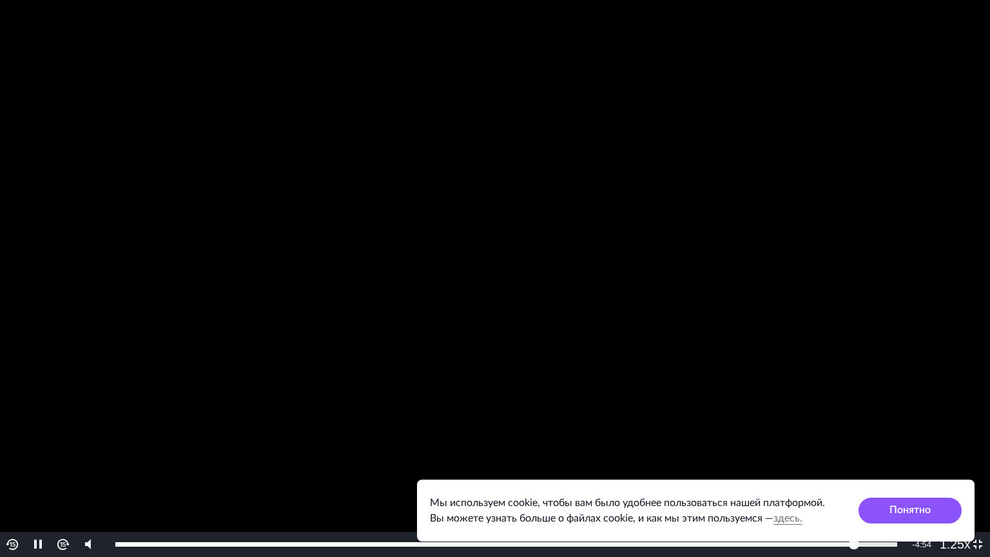
click at [620, 199] on video "To view this video please enable JavaScript, and consider upgrading to a web br…" at bounding box center [495, 278] width 990 height 557
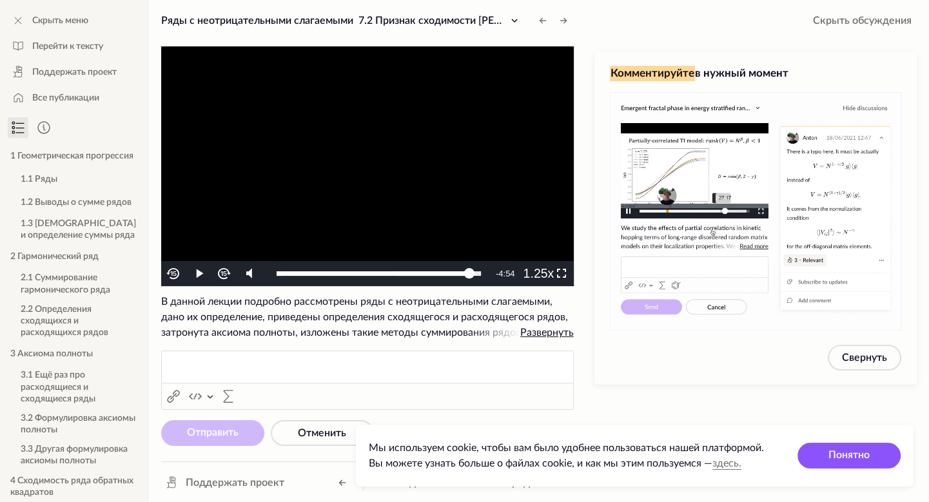
click at [590, 370] on div "Комментируйте в нужный момент Свернуть" at bounding box center [755, 271] width 343 height 461
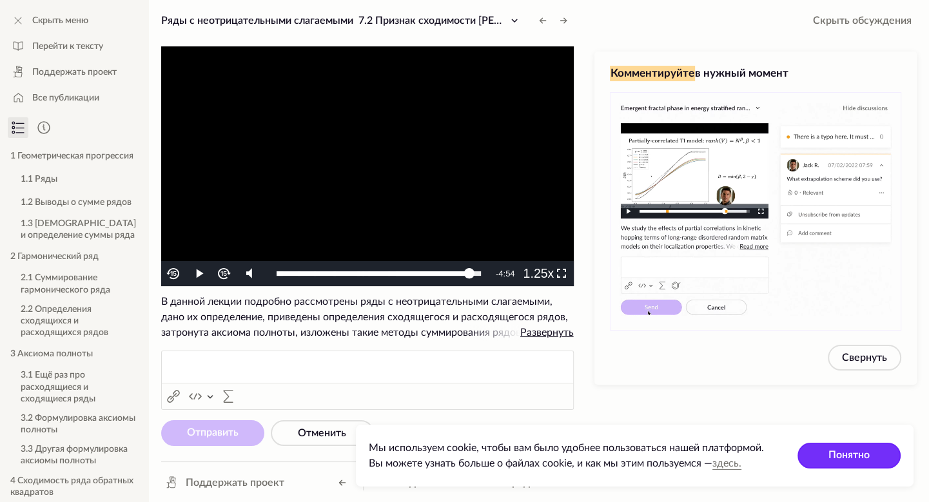
click at [832, 453] on button "Понятно" at bounding box center [848, 456] width 103 height 26
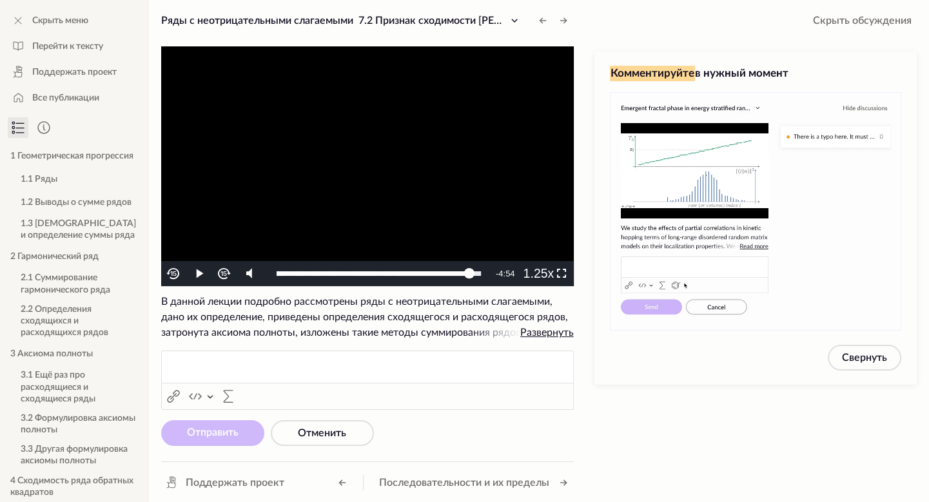
click at [671, 73] on span "Комментируйте" at bounding box center [652, 73] width 85 height 15
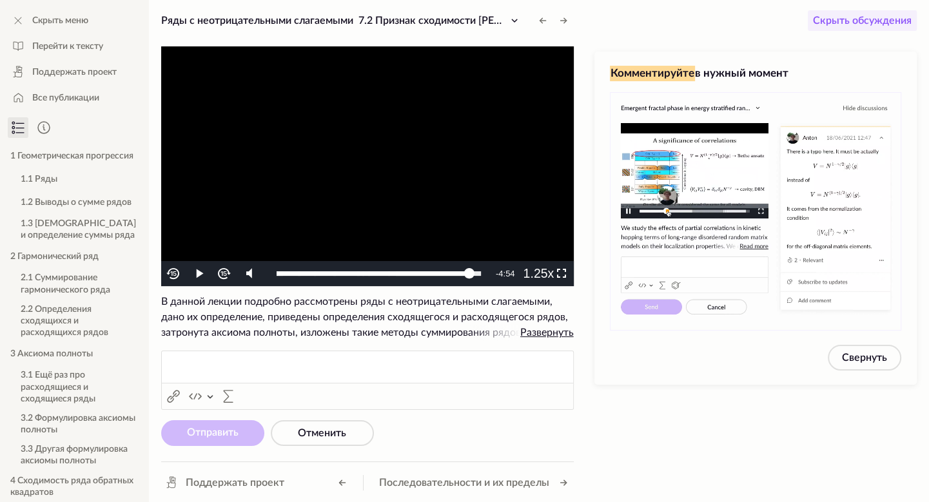
click at [866, 19] on span "Скрыть обсуждения" at bounding box center [862, 20] width 99 height 15
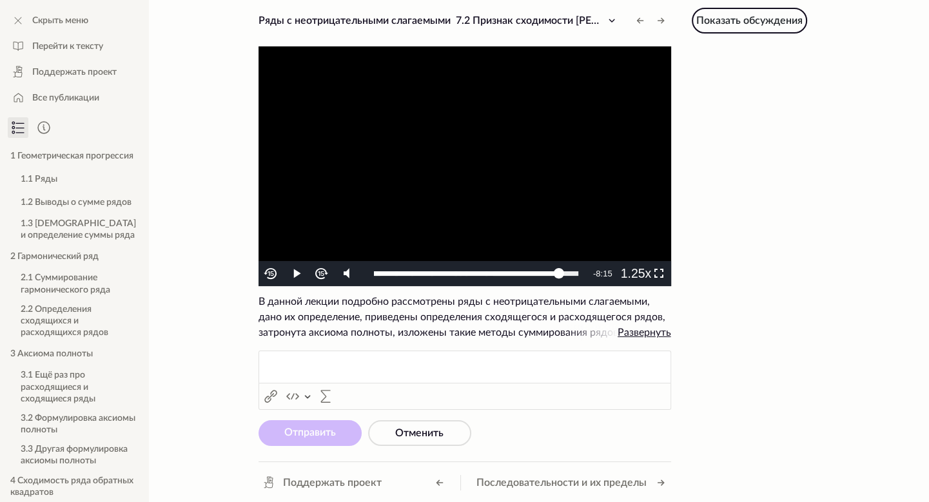
click at [752, 21] on span "Показать обсуждения" at bounding box center [749, 20] width 106 height 10
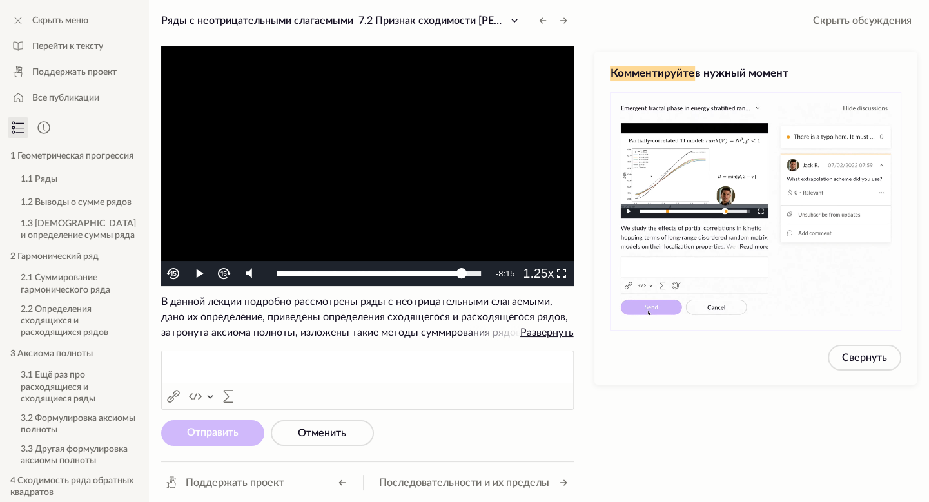
click at [685, 76] on span "Комментируйте" at bounding box center [652, 73] width 85 height 15
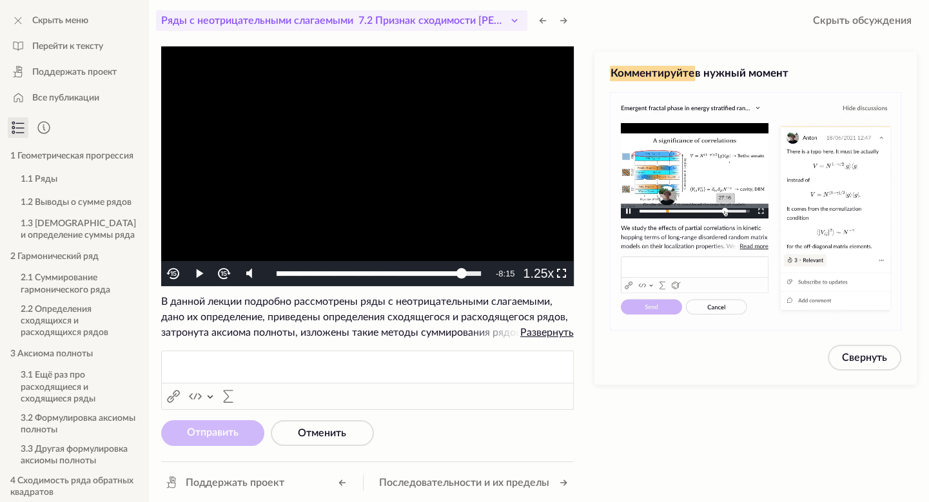
click at [515, 21] on icon at bounding box center [514, 20] width 5 height 3
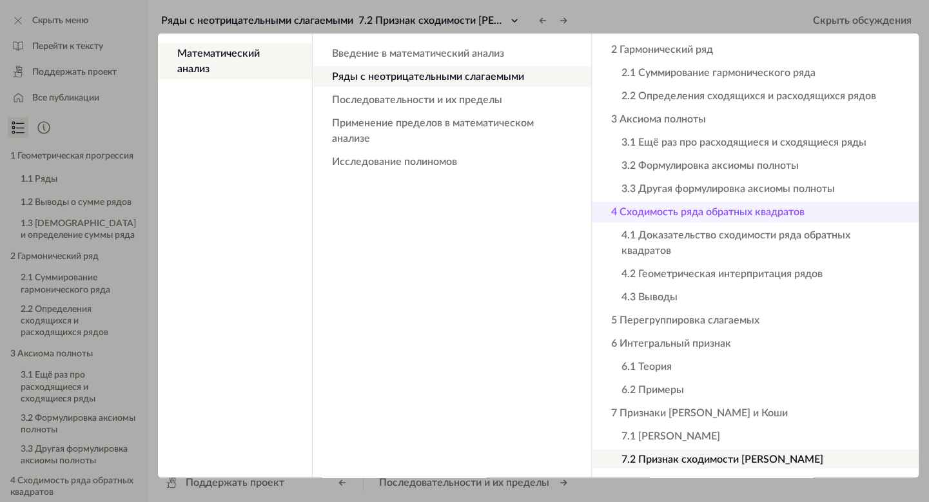
scroll to position [147, 0]
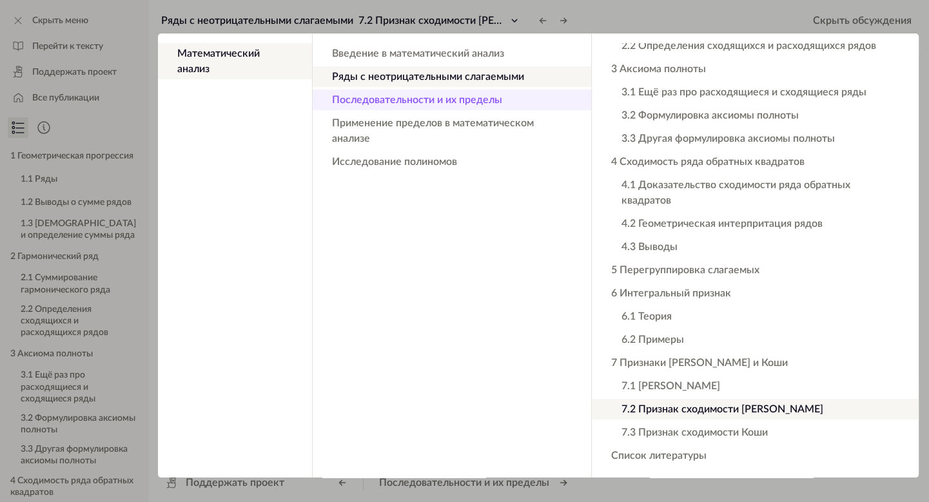
click at [443, 99] on button "Последовательности и их пределы" at bounding box center [452, 100] width 278 height 21
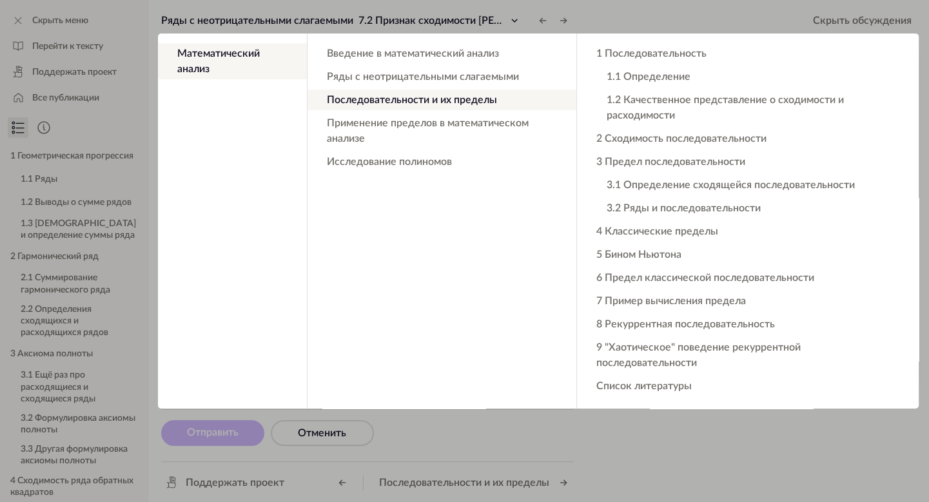
scroll to position [0, 0]
click at [651, 44] on button "1 Последовательность" at bounding box center [748, 53] width 342 height 21
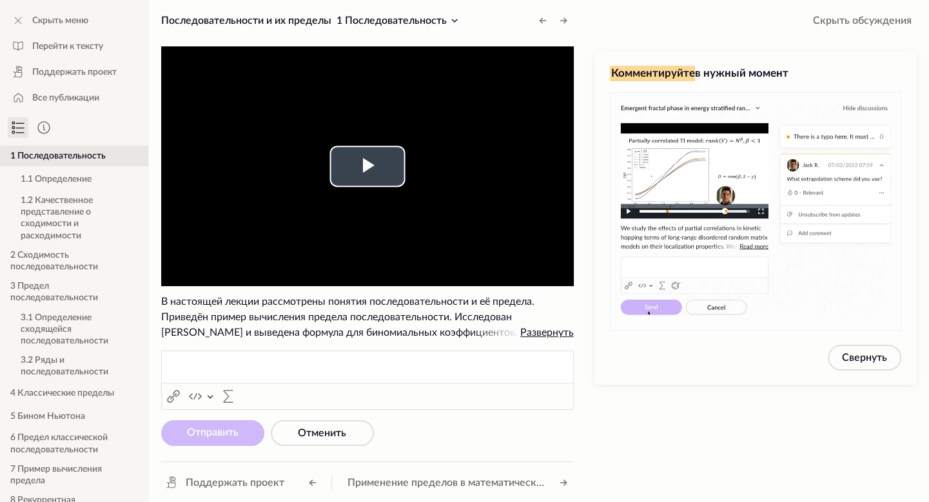
click at [406, 151] on video "To view this video please enable JavaScript, and consider upgrading to a web br…" at bounding box center [367, 166] width 413 height 240
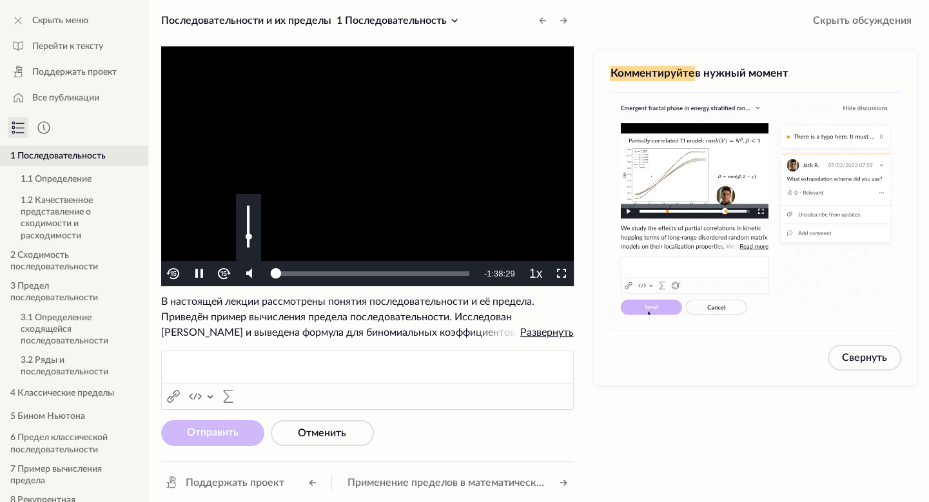
click at [247, 237] on div "Volume Level" at bounding box center [248, 242] width 3 height 10
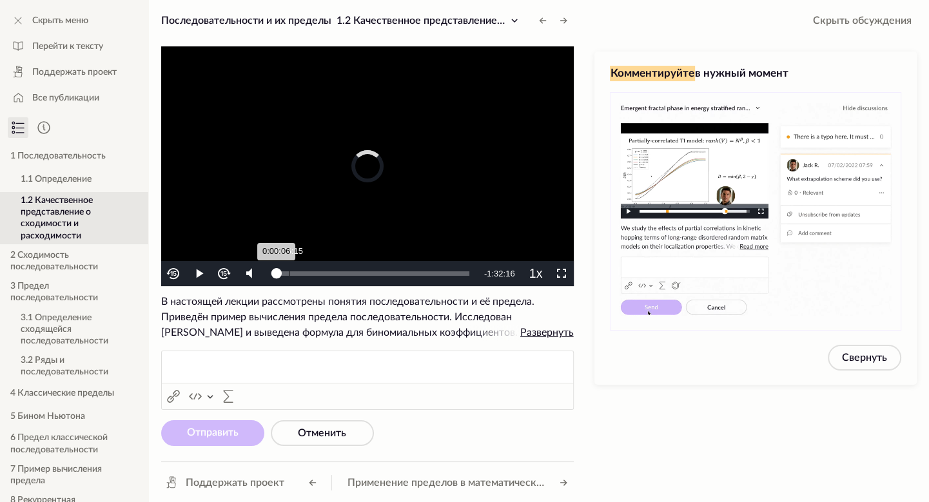
click at [288, 273] on div "Loaded : 1.17% 0:06:15 0:00:06" at bounding box center [373, 273] width 193 height 5
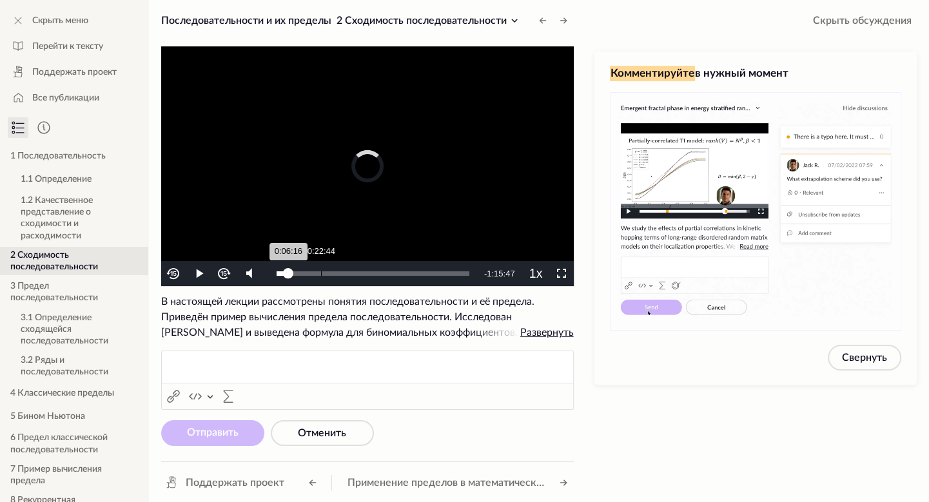
click at [321, 275] on div "0:22:44" at bounding box center [321, 273] width 1 height 5
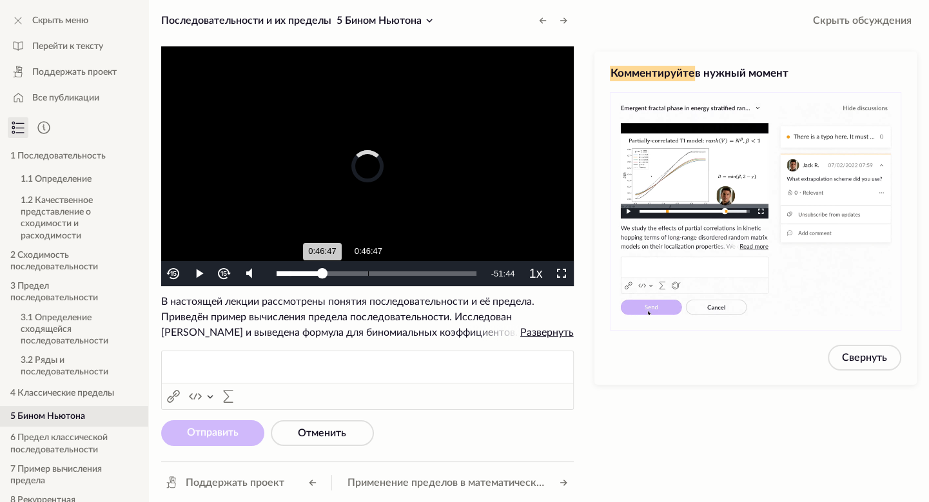
click at [368, 274] on div "0:46:47" at bounding box center [368, 273] width 1 height 5
click at [417, 270] on div "Loaded : 23.82% 1:08:57 0:46:47" at bounding box center [376, 273] width 213 height 25
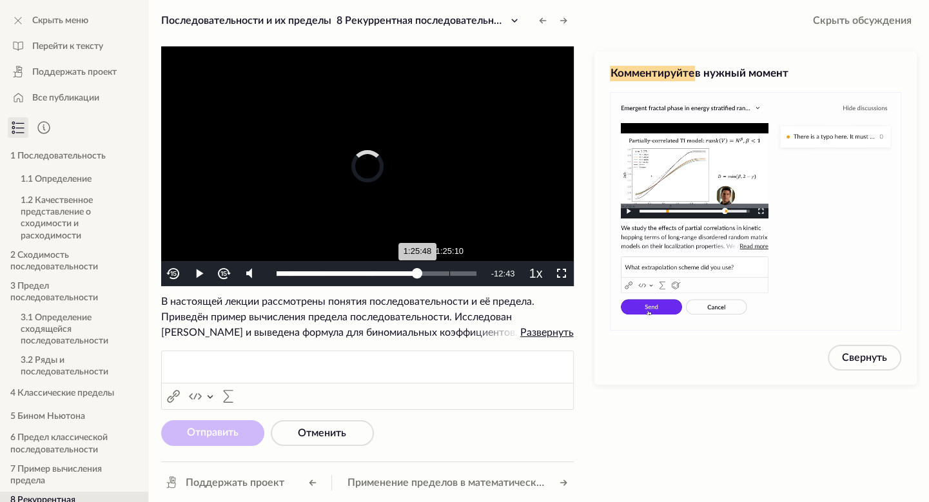
click at [450, 271] on div "Loaded : 71.91% 1:25:10 1:25:48" at bounding box center [376, 273] width 213 height 25
click at [279, 275] on div "0:01:16" at bounding box center [279, 273] width 1 height 5
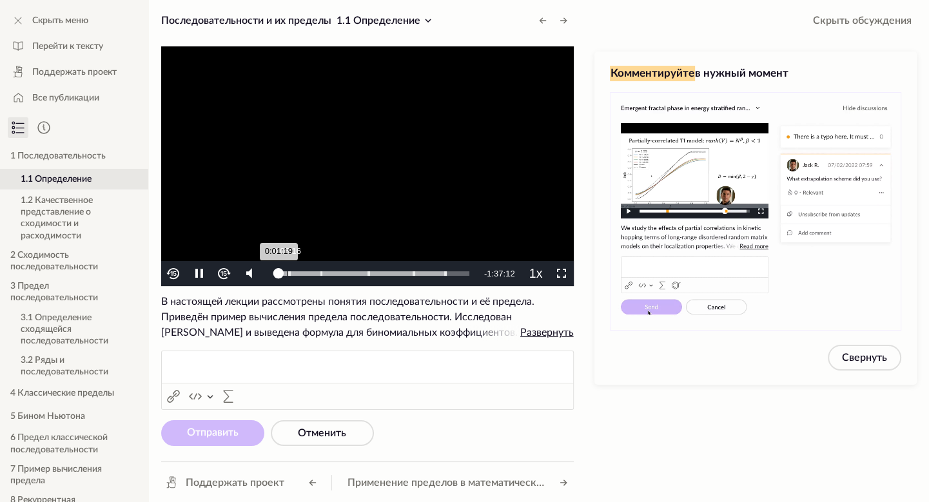
click at [286, 275] on div "Loaded : 88.23%" at bounding box center [362, 273] width 170 height 5
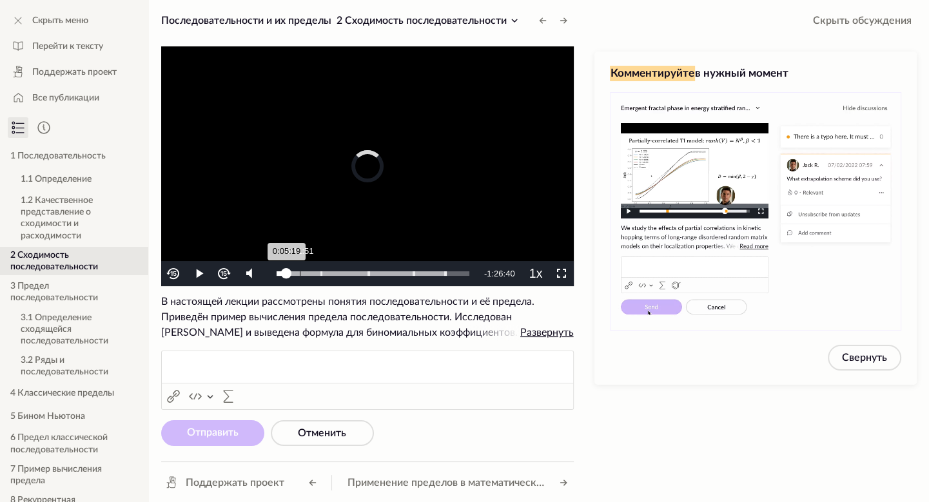
click at [300, 276] on div "Loaded : 88.23% 0:11:51 0:05:19" at bounding box center [373, 273] width 206 height 25
click at [321, 277] on div "Loaded : 88.23% 0:23:03 0:23:03" at bounding box center [373, 273] width 206 height 25
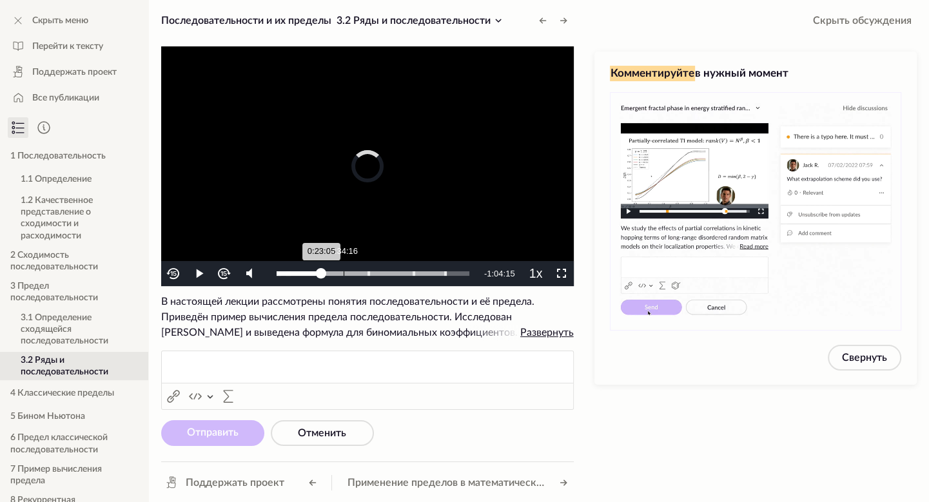
click at [344, 274] on div "0:34:16" at bounding box center [344, 273] width 1 height 5
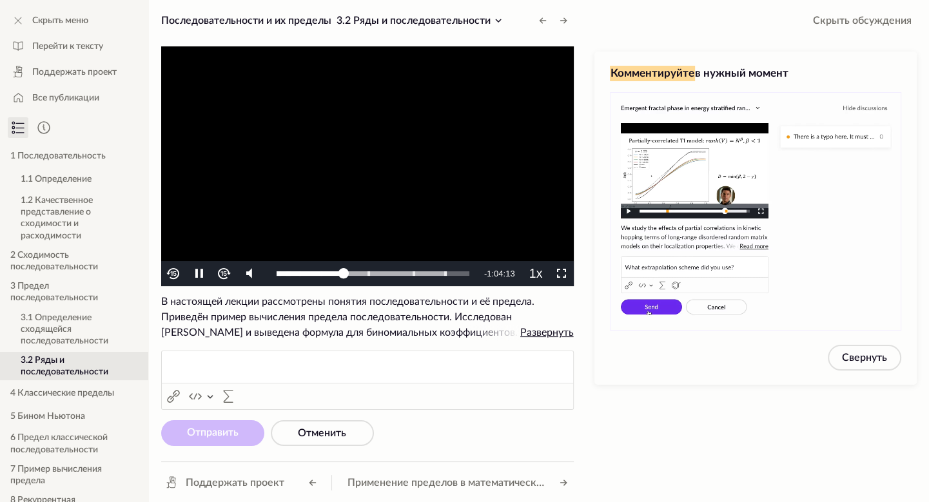
click at [350, 169] on video "To view this video please enable JavaScript, and consider upgrading to a web br…" at bounding box center [367, 166] width 413 height 240
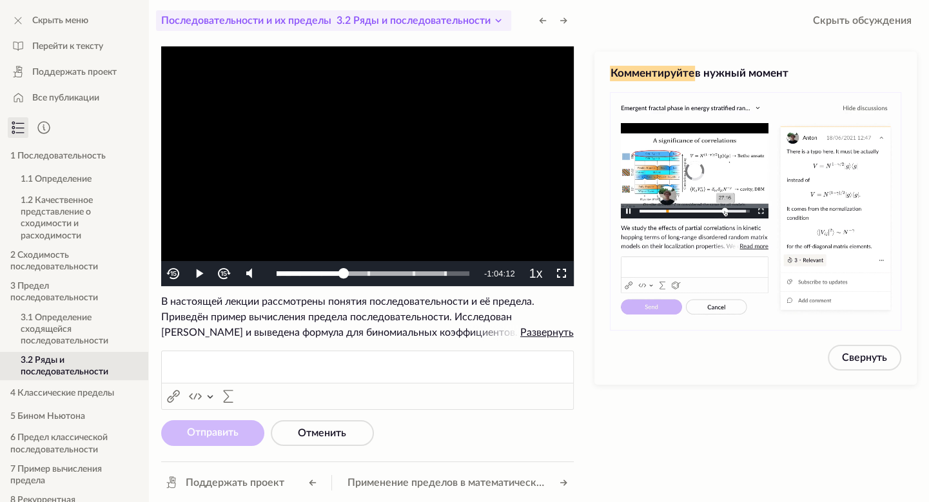
click at [501, 17] on icon at bounding box center [498, 20] width 15 height 15
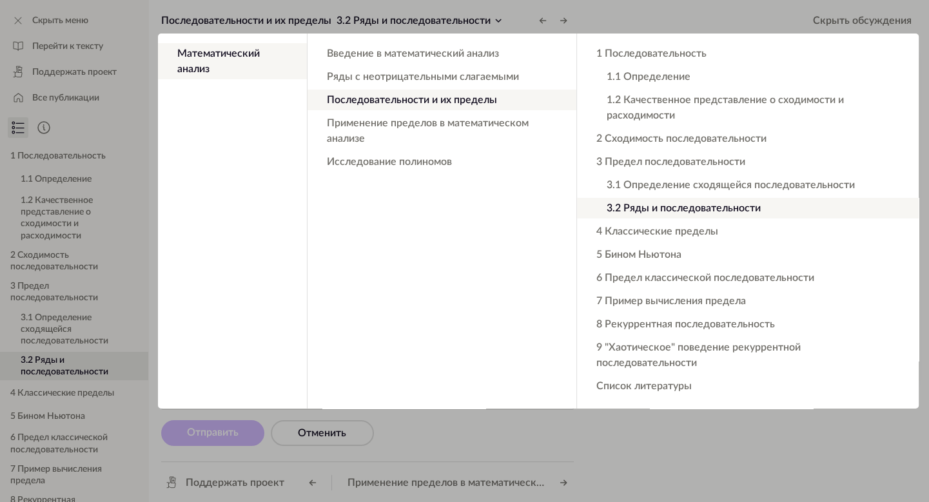
click at [472, 102] on button "Последовательности и их пределы" at bounding box center [441, 100] width 269 height 21
